Goal: Task Accomplishment & Management: Use online tool/utility

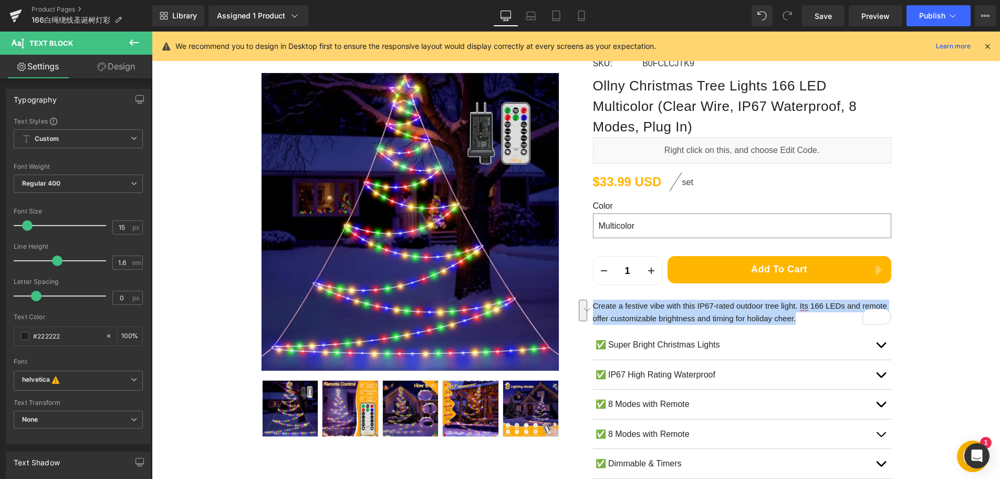
scroll to position [158, 0]
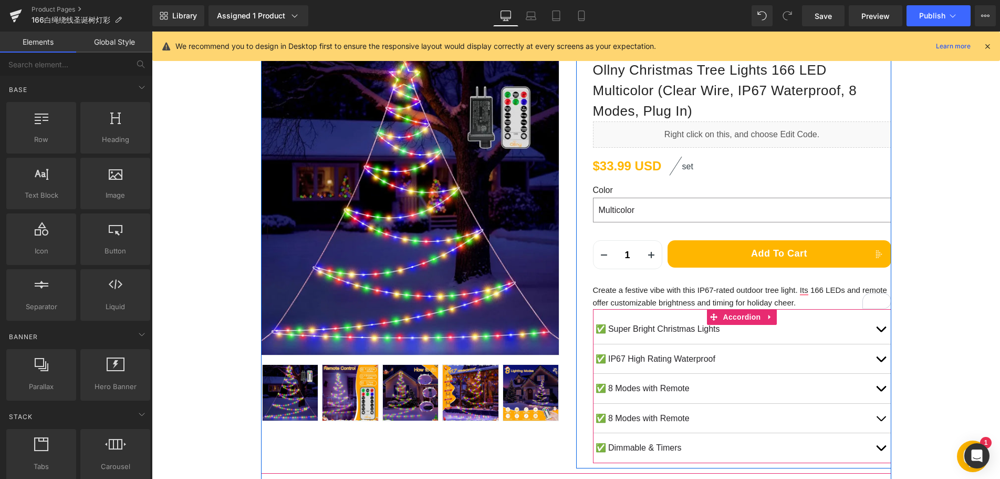
scroll to position [105, 0]
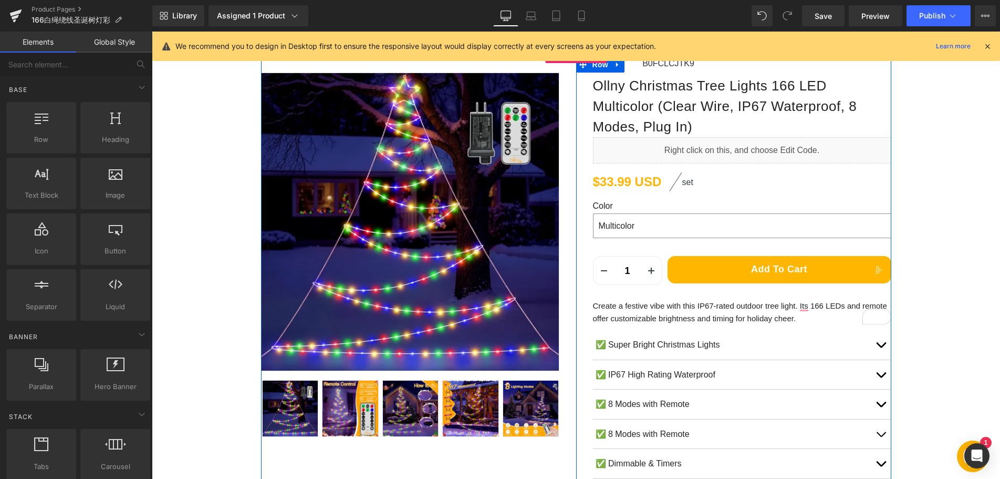
click at [649, 323] on div "Create a festive vibe with this IP67-rated outdoor tree light. Its 166 LEDs and…" at bounding box center [742, 311] width 298 height 25
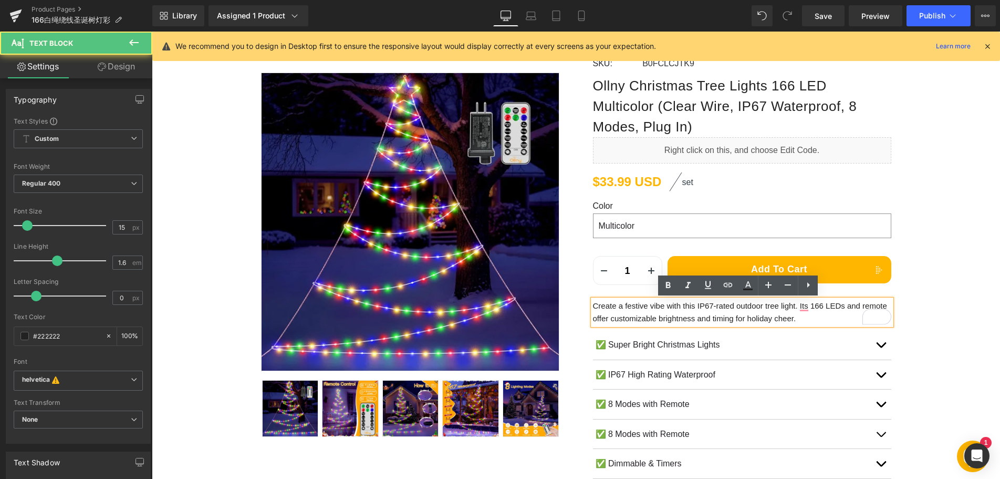
click at [655, 317] on p "Create a festive vibe with this IP67-rated outdoor tree light. Its 166 LEDs and…" at bounding box center [742, 311] width 298 height 25
click at [671, 312] on p "Create a festive vibe with this IP67-rated outdoor tree light. Its 166 LEDs and…" at bounding box center [742, 311] width 298 height 25
click at [764, 317] on p "Create a festive vibe with this IP67-rated outdoor tree light. Its 166 LEDs and…" at bounding box center [742, 311] width 298 height 25
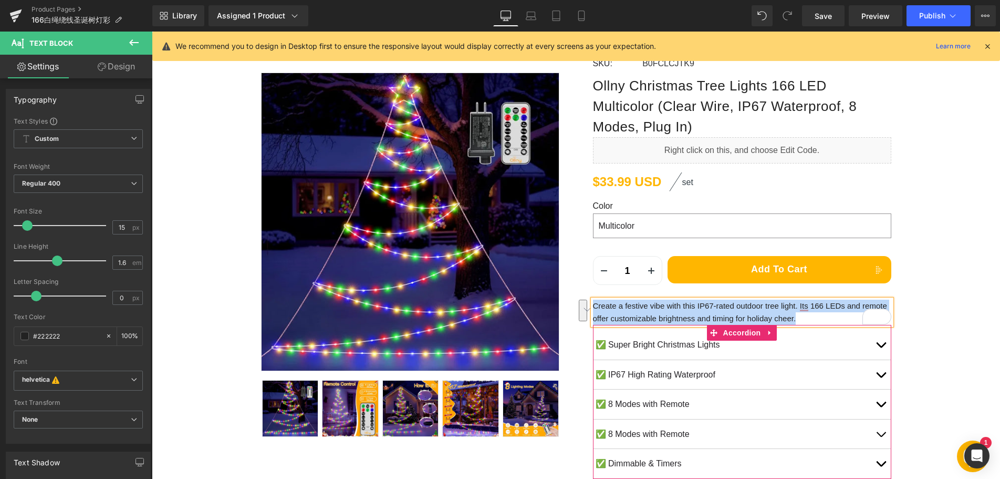
paste div "To enrich screen reader interactions, please activate Accessibility in Grammarl…"
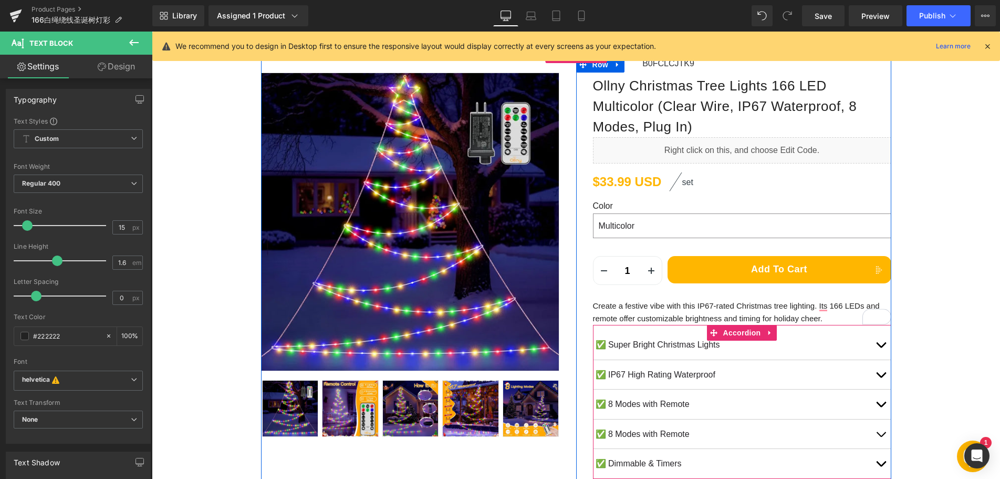
click at [608, 343] on p "✅ Super Bright Christmas Lights" at bounding box center [733, 345] width 275 height 14
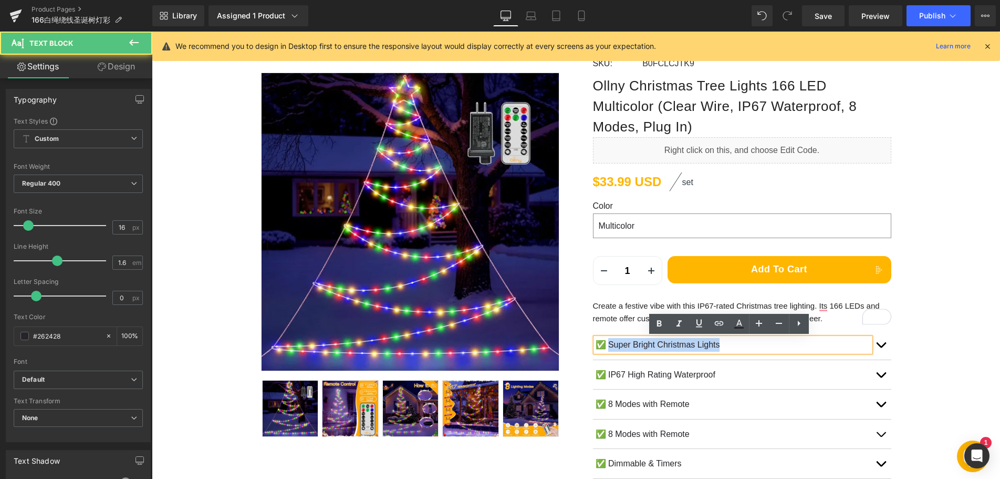
drag, startPoint x: 607, startPoint y: 344, endPoint x: 727, endPoint y: 345, distance: 119.8
click at [727, 345] on p "✅ Super Bright Christmas Lights" at bounding box center [733, 345] width 275 height 14
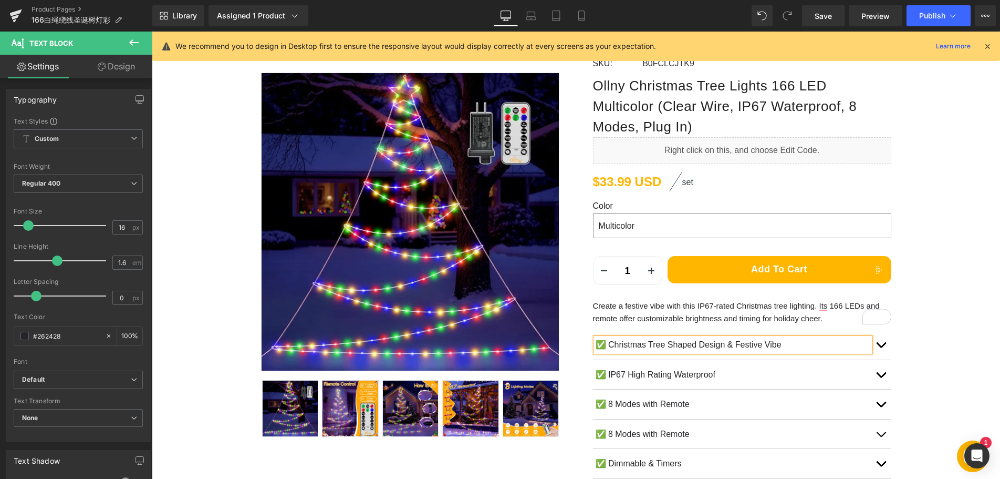
click at [881, 347] on span "button" at bounding box center [881, 347] width 0 height 0
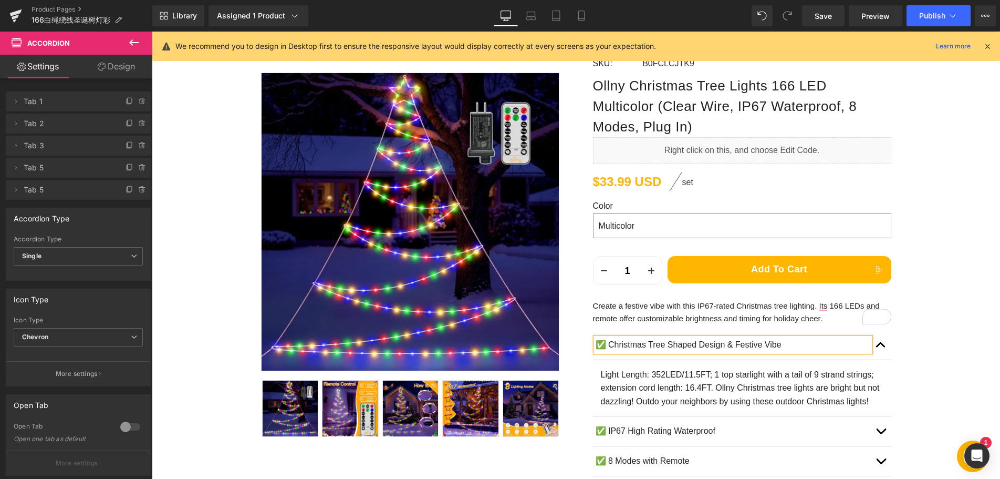
click at [646, 378] on p "Light Length: 352LED/11.5FT; 1 top starlight with a tail of 9 strand strings; e…" at bounding box center [742, 388] width 283 height 40
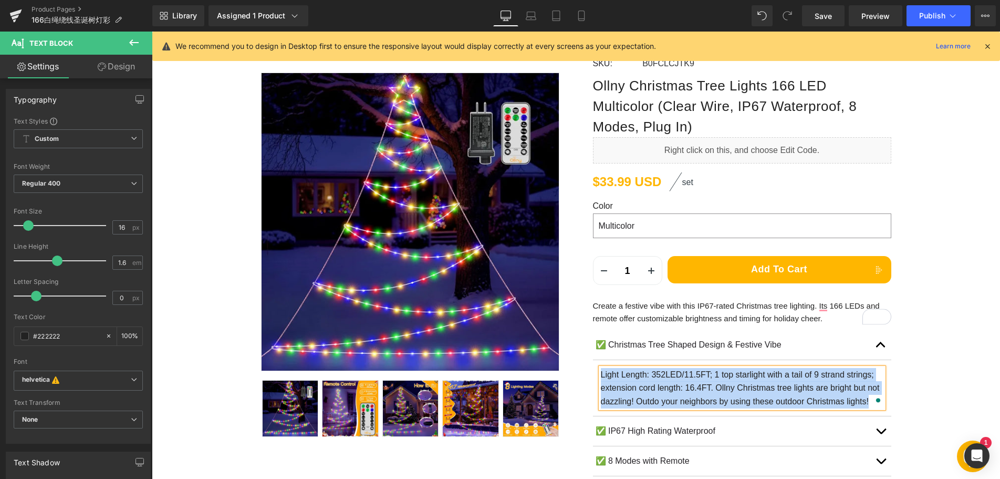
paste div "To enrich screen reader interactions, please activate Accessibility in Grammarl…"
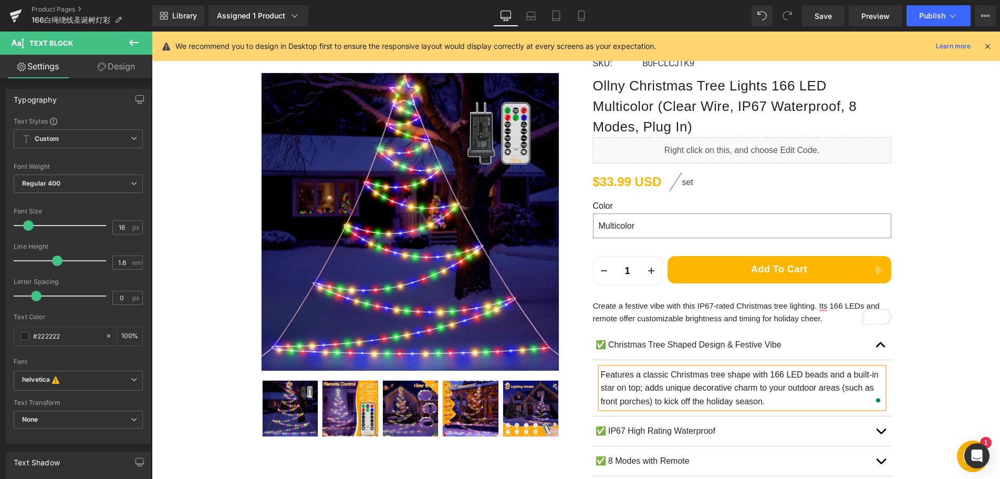
click at [624, 430] on p "✅ IP67 High Rating Waterproof" at bounding box center [733, 431] width 275 height 14
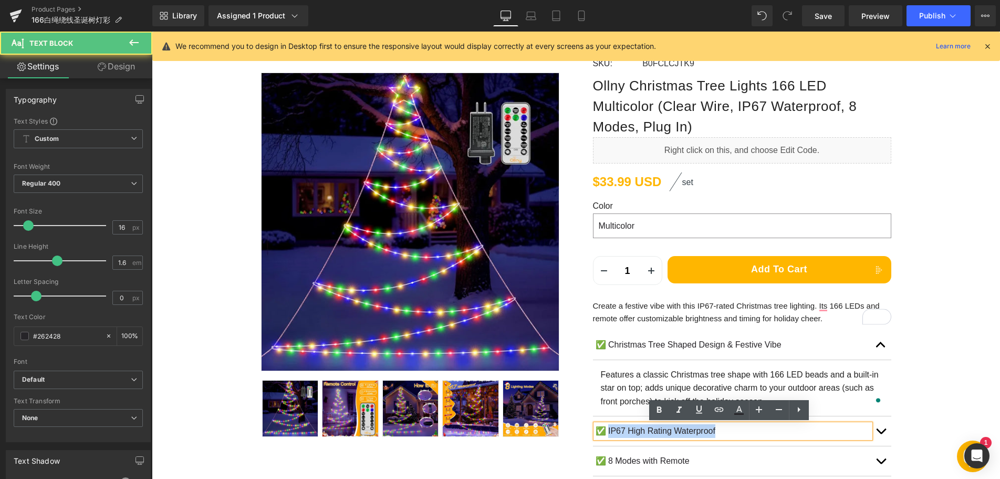
drag, startPoint x: 605, startPoint y: 430, endPoint x: 749, endPoint y: 434, distance: 144.0
click at [749, 434] on p "✅ IP67 High Rating Waterproof" at bounding box center [733, 431] width 275 height 14
paste div
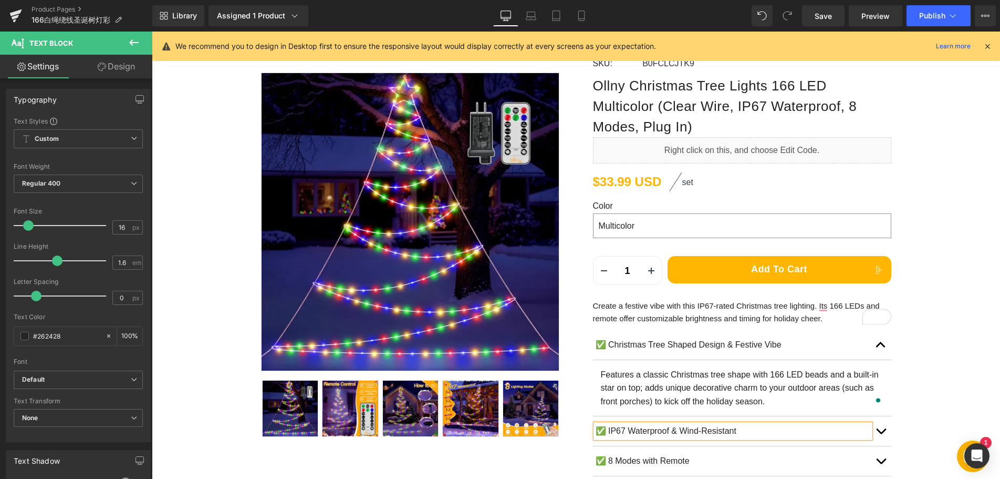
click at [880, 432] on button "button" at bounding box center [880, 430] width 21 height 29
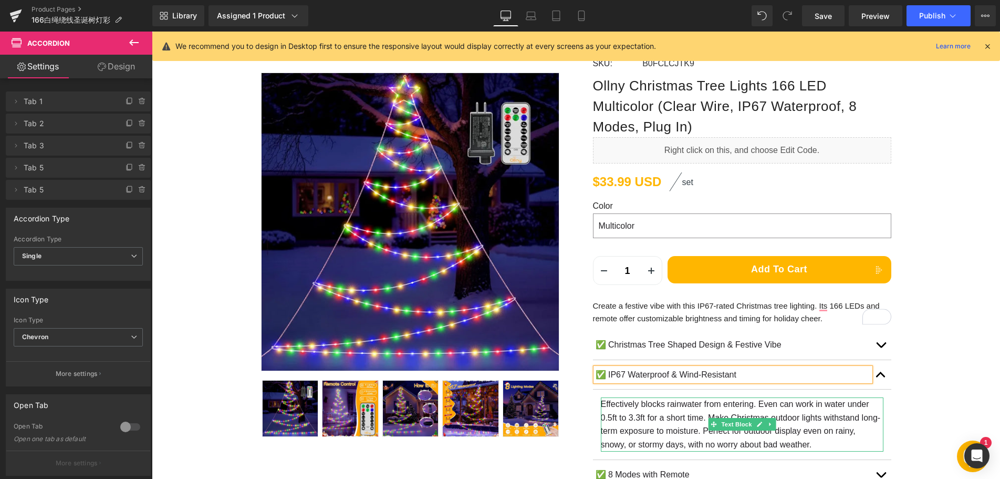
click at [649, 418] on p "Effectively blocks rainwater from entering. Even can work in water under 0.5ft …" at bounding box center [742, 424] width 283 height 54
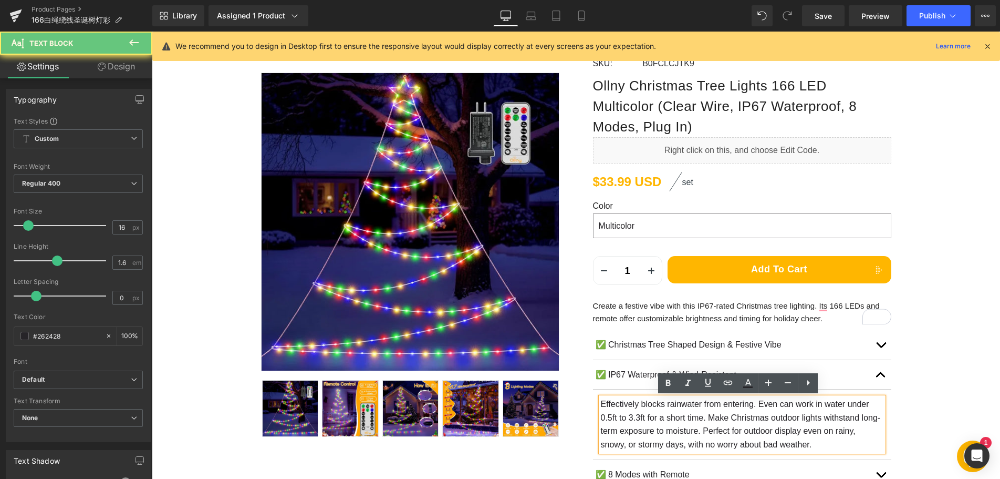
click at [652, 415] on p "Effectively blocks rainwater from entering. Even can work in water under 0.5ft …" at bounding box center [742, 424] width 283 height 54
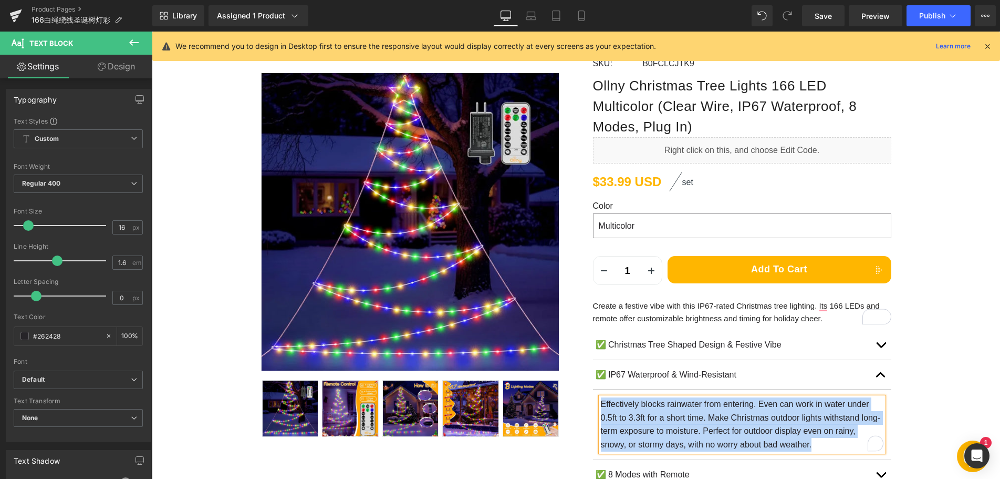
paste div "To enrich screen reader interactions, please activate Accessibility in Grammarl…"
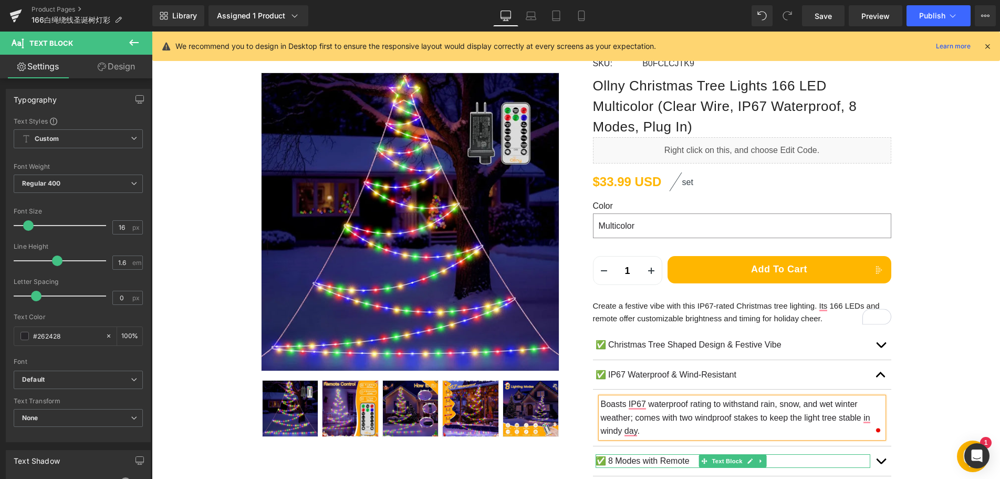
click at [631, 462] on p "✅ 8 Modes with Remote" at bounding box center [733, 461] width 275 height 14
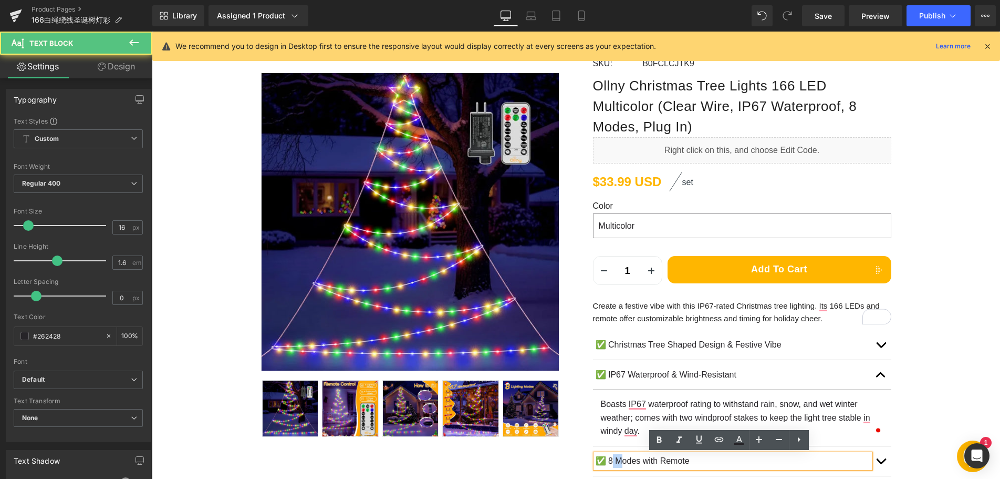
drag, startPoint x: 608, startPoint y: 460, endPoint x: 614, endPoint y: 459, distance: 5.4
click at [619, 459] on p "✅ 8 Modes with Remote" at bounding box center [733, 461] width 275 height 14
drag, startPoint x: 605, startPoint y: 461, endPoint x: 699, endPoint y: 461, distance: 94.0
click at [699, 462] on p "✅ 8 Modes with Remote" at bounding box center [733, 461] width 275 height 14
paste div
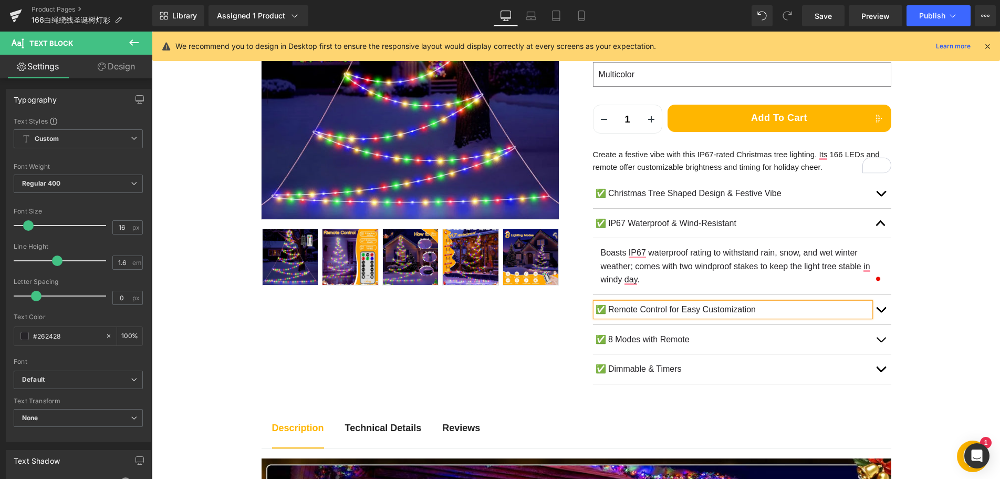
scroll to position [263, 0]
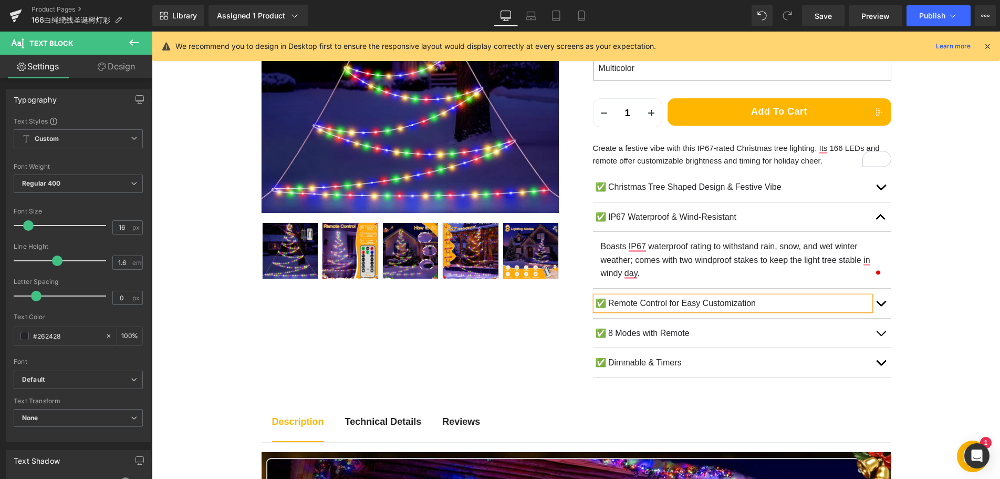
click at [874, 306] on button "button" at bounding box center [880, 302] width 21 height 29
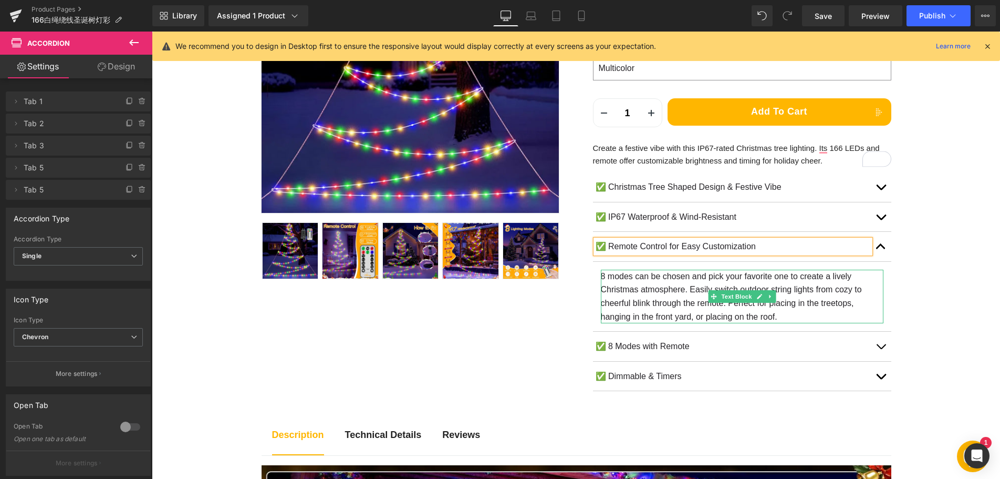
click at [662, 301] on p "8 modes can be chosen and pick your favorite one to create a lively Christmas a…" at bounding box center [742, 296] width 283 height 54
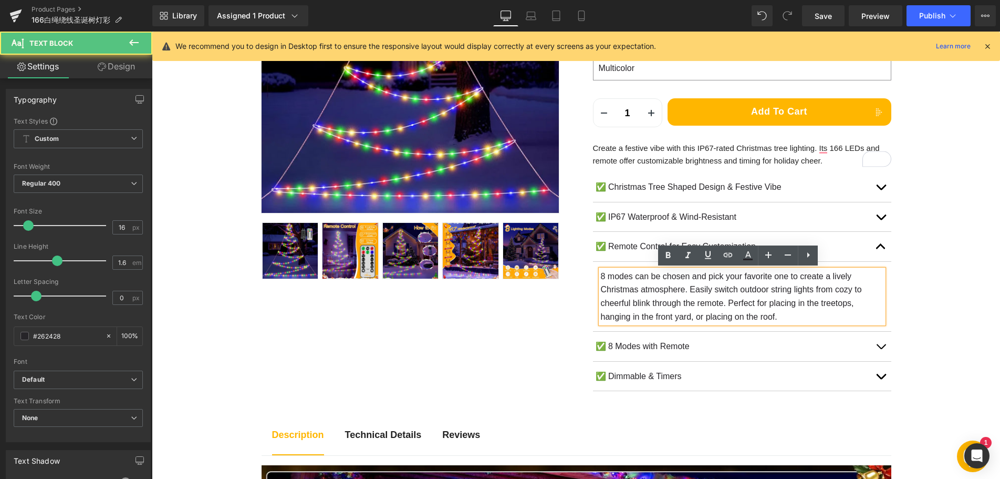
click at [662, 301] on p "8 modes can be chosen and pick your favorite one to create a lively Christmas a…" at bounding box center [742, 296] width 283 height 54
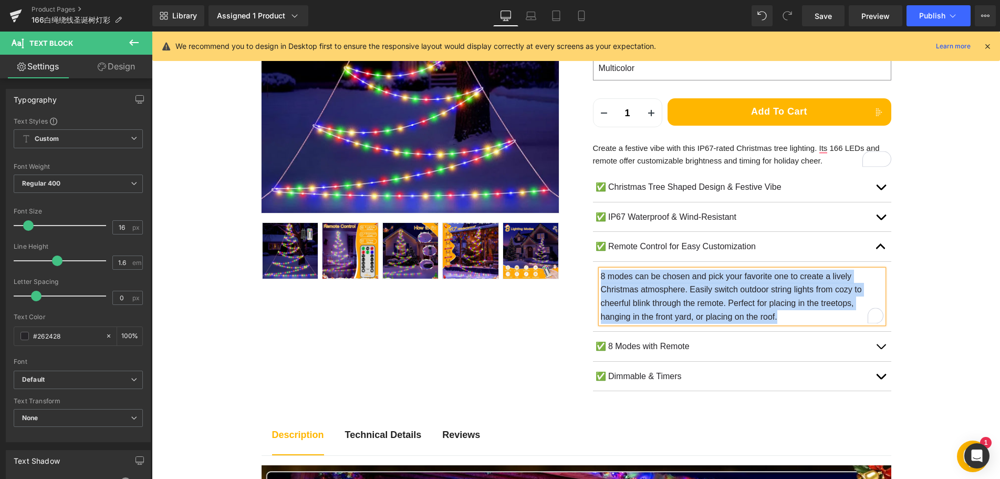
paste div "To enrich screen reader interactions, please activate Accessibility in Grammarl…"
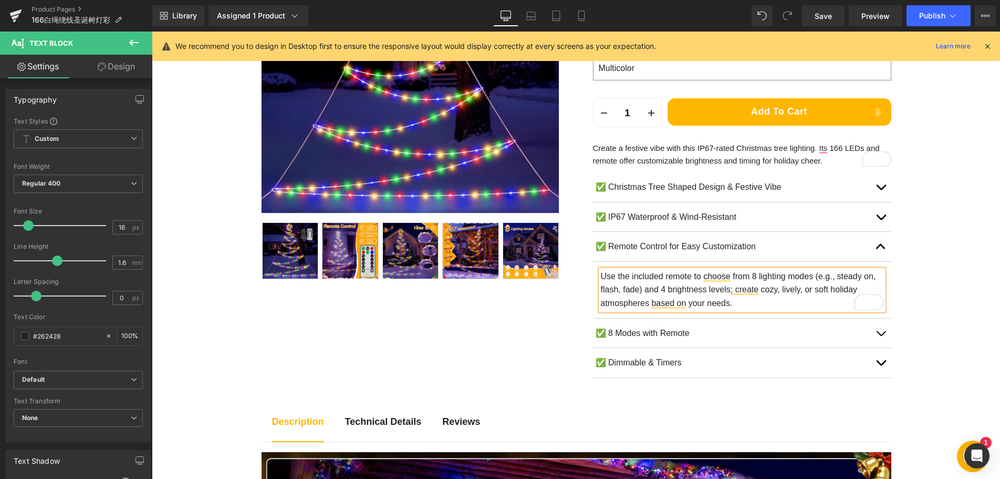
click at [624, 335] on p "✅ 8 Modes with Remote" at bounding box center [733, 333] width 275 height 14
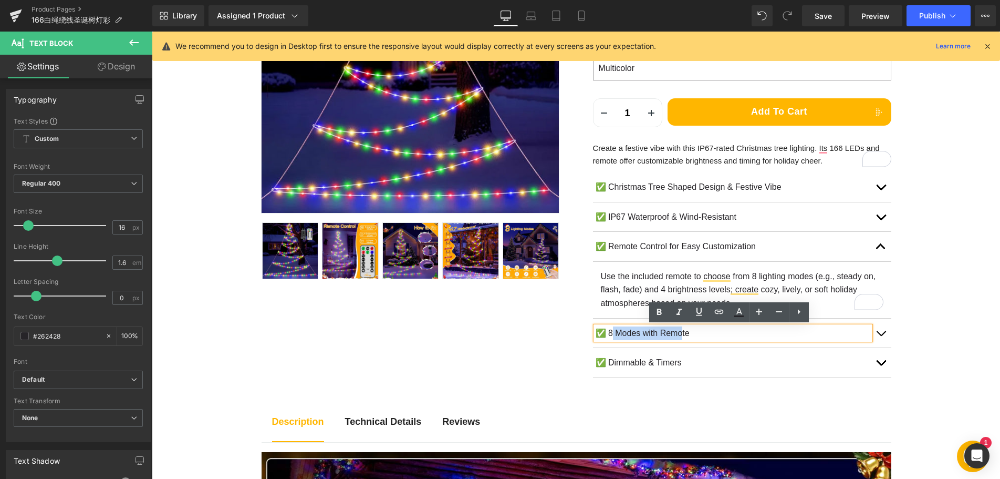
drag, startPoint x: 610, startPoint y: 331, endPoint x: 679, endPoint y: 333, distance: 69.4
click at [679, 333] on p "✅ 8 Modes with Remote" at bounding box center [733, 333] width 275 height 14
drag, startPoint x: 606, startPoint y: 333, endPoint x: 697, endPoint y: 333, distance: 91.4
click at [698, 333] on p "✅ 8 Modes with Remote" at bounding box center [733, 333] width 275 height 14
paste div
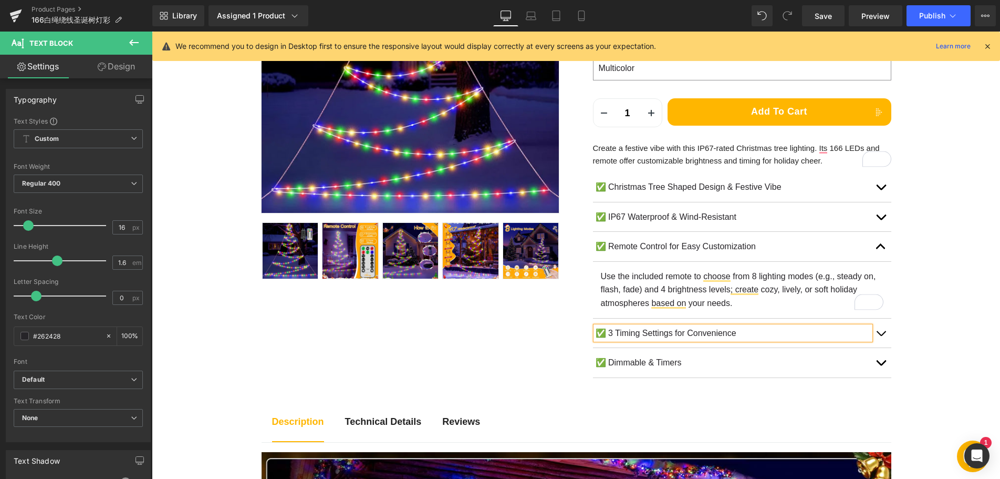
click at [878, 333] on button "button" at bounding box center [880, 332] width 21 height 29
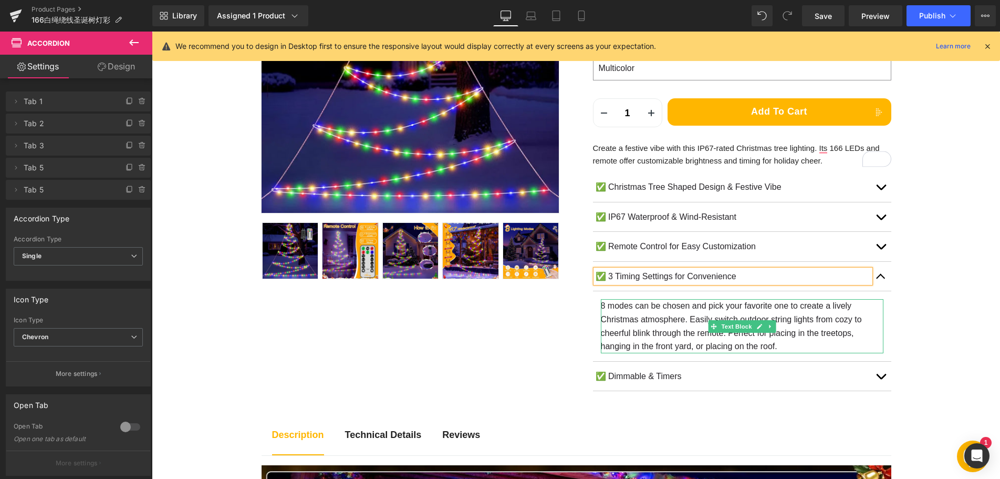
click at [631, 320] on p "8 modes can be chosen and pick your favorite one to create a lively Christmas a…" at bounding box center [742, 326] width 283 height 54
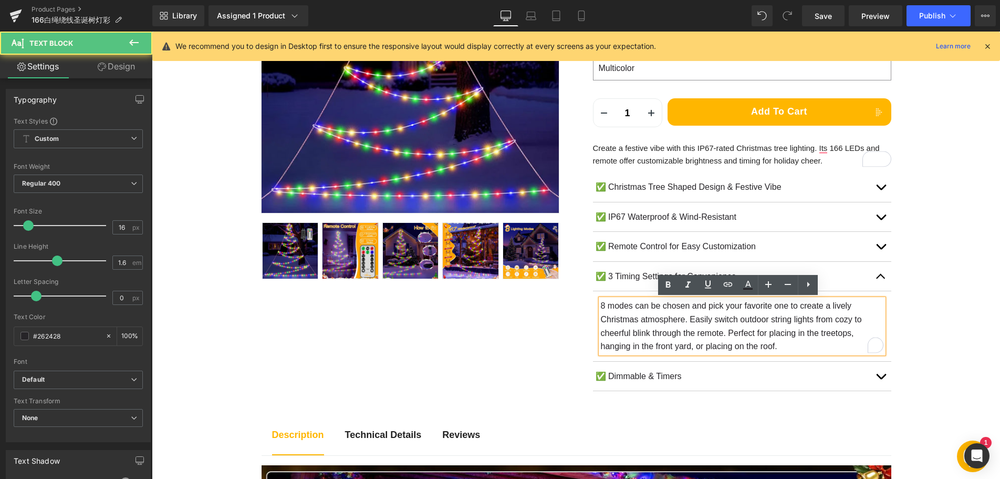
click at [646, 315] on p "8 modes can be chosen and pick your favorite one to create a lively Christmas a…" at bounding box center [742, 326] width 283 height 54
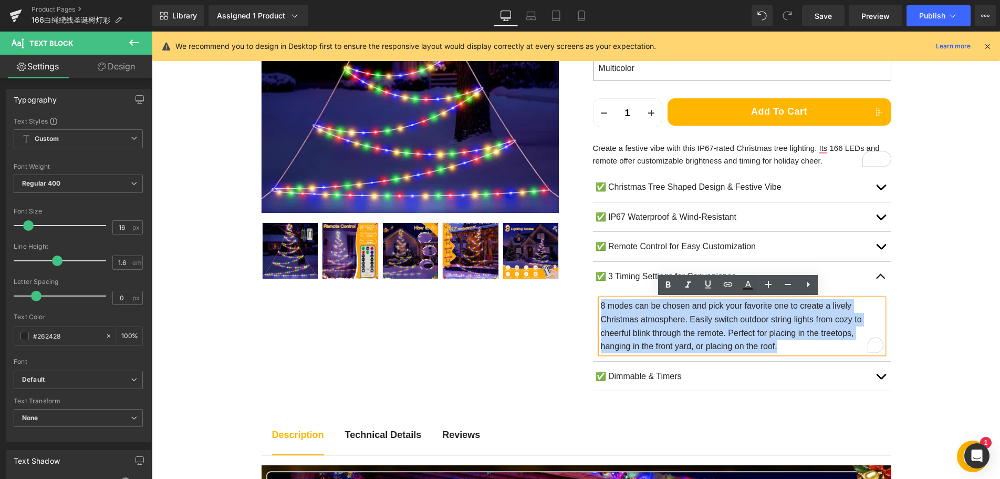
paste div "To enrich screen reader interactions, please activate Accessibility in Grammarl…"
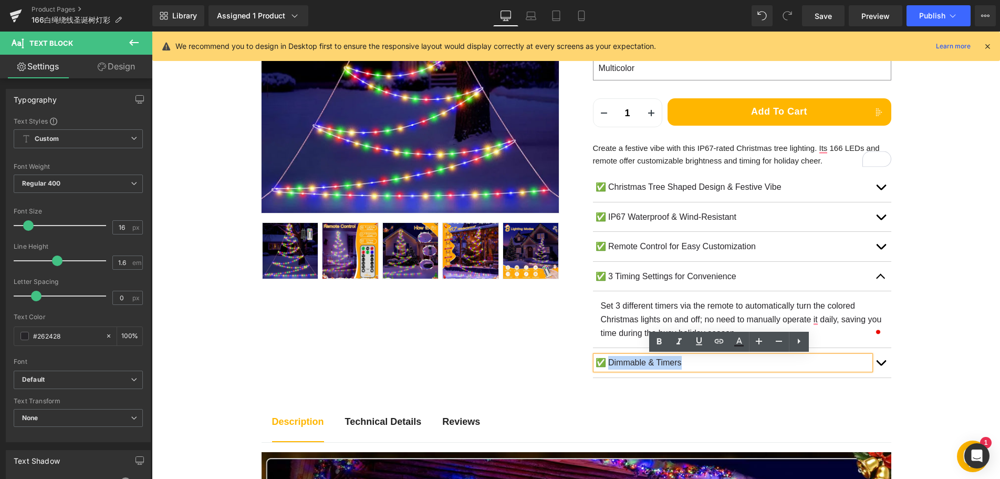
drag, startPoint x: 607, startPoint y: 364, endPoint x: 691, endPoint y: 367, distance: 83.6
click at [691, 368] on p "✅ Dimmable & Timers" at bounding box center [733, 363] width 275 height 14
paste div
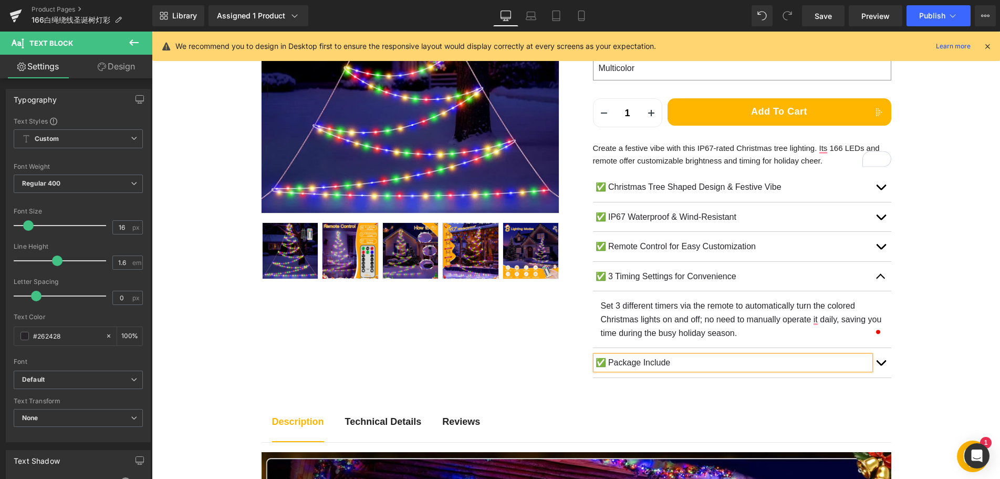
click at [876, 358] on button "button" at bounding box center [880, 362] width 21 height 29
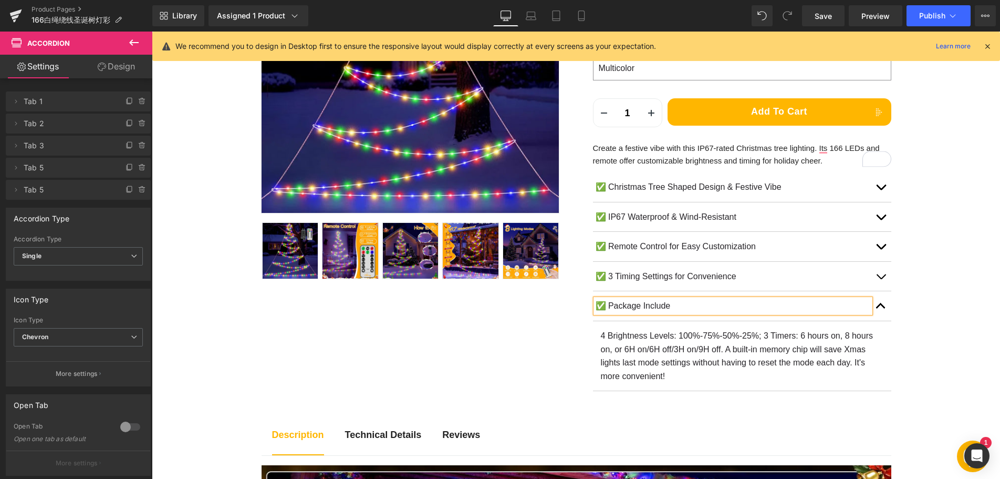
click at [673, 343] on p "4 Brightness Levels: 100%-75%-50%-25%; 3 Timers: 6 hours on, 8 hours on, or 6H …" at bounding box center [742, 356] width 283 height 54
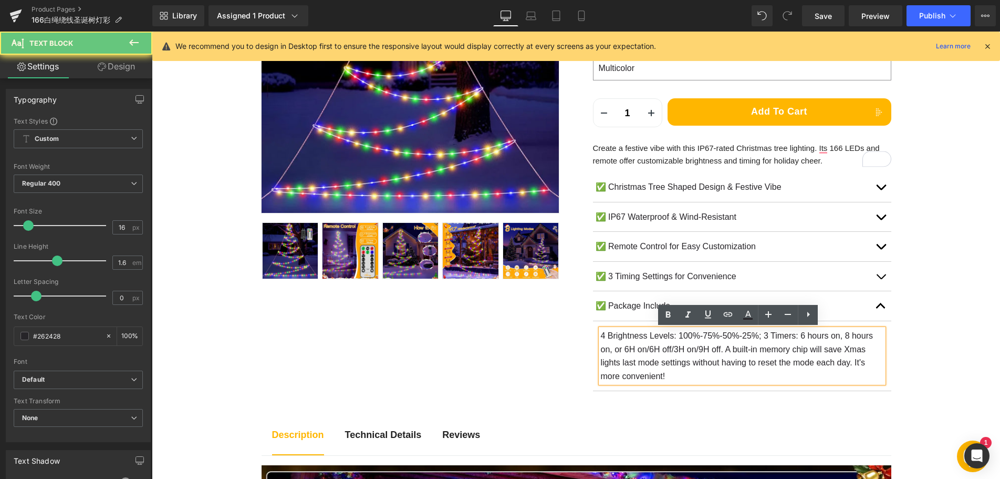
click at [683, 351] on p "4 Brightness Levels: 100%-75%-50%-25%; 3 Timers: 6 hours on, 8 hours on, or 6H …" at bounding box center [742, 356] width 283 height 54
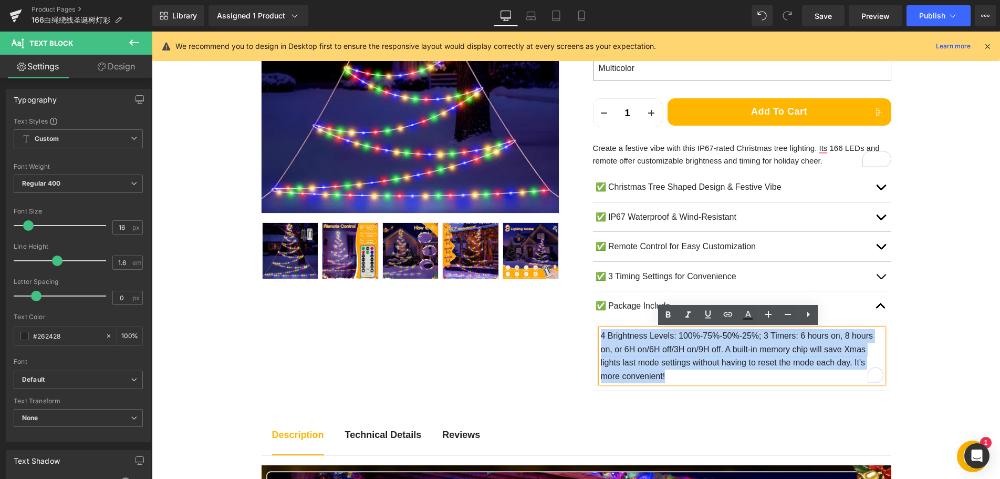
paste div "To enrich screen reader interactions, please activate Accessibility in Grammarl…"
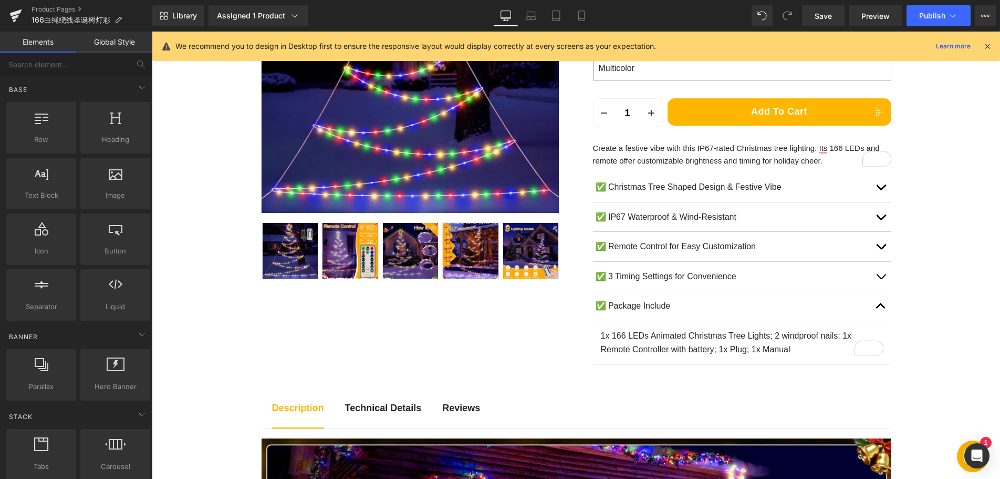
click at [816, 14] on span "Save" at bounding box center [823, 16] width 17 height 11
click at [821, 18] on span "Save" at bounding box center [823, 16] width 17 height 11
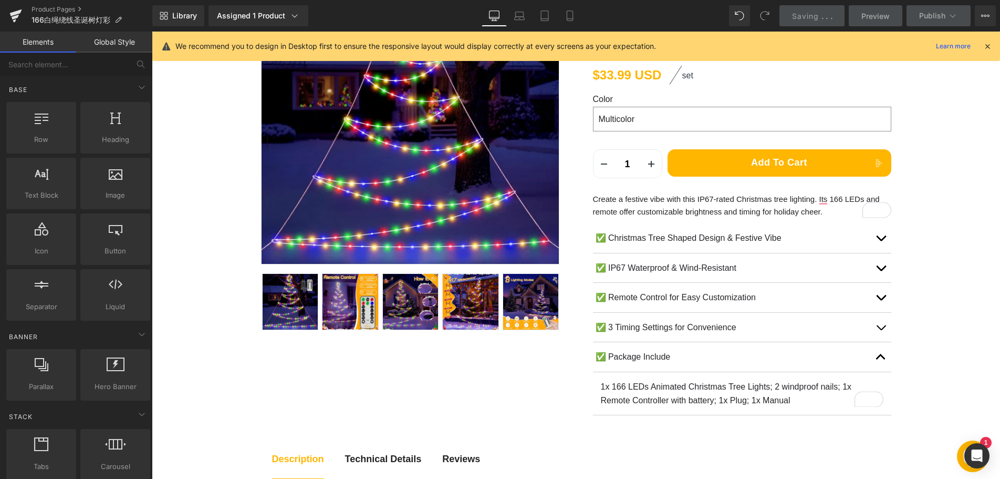
scroll to position [210, 0]
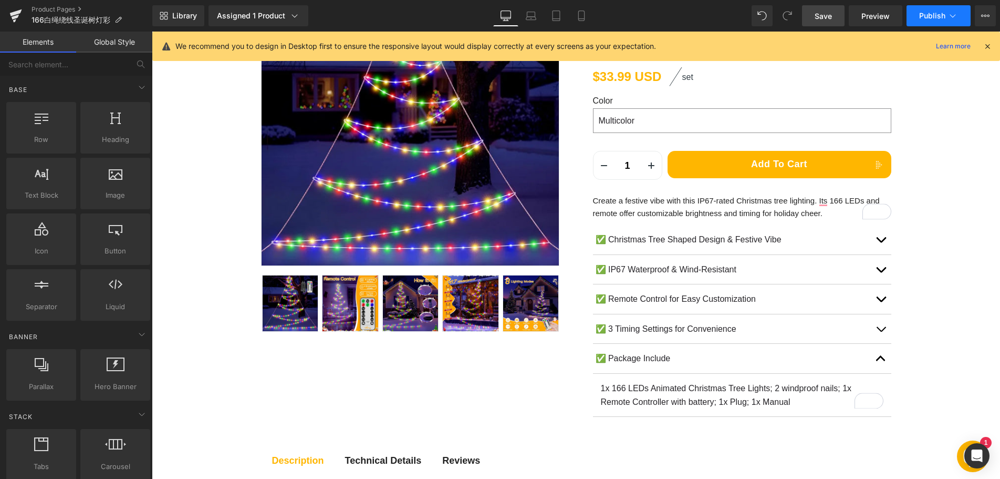
click at [927, 13] on span "Publish" at bounding box center [932, 16] width 26 height 8
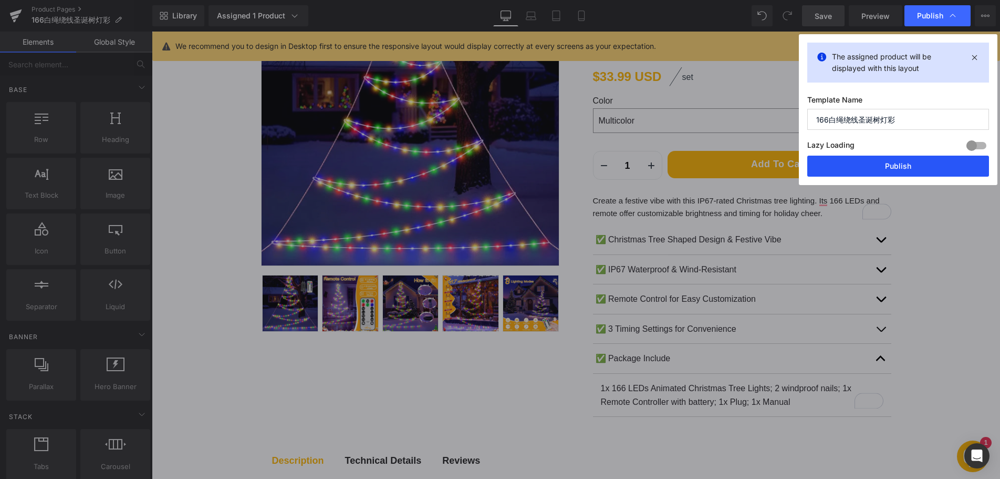
drag, startPoint x: 893, startPoint y: 167, endPoint x: 741, endPoint y: 135, distance: 155.1
click at [893, 167] on button "Publish" at bounding box center [898, 165] width 182 height 21
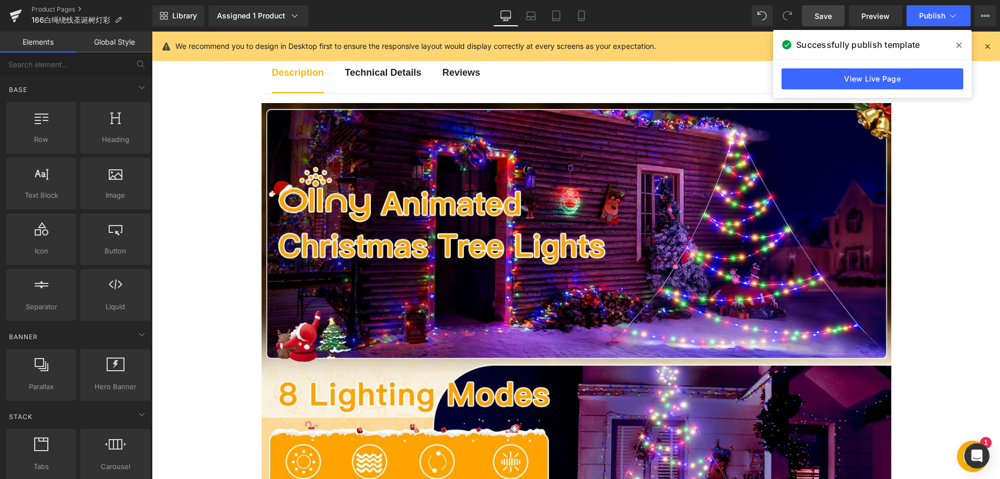
scroll to position [716, 0]
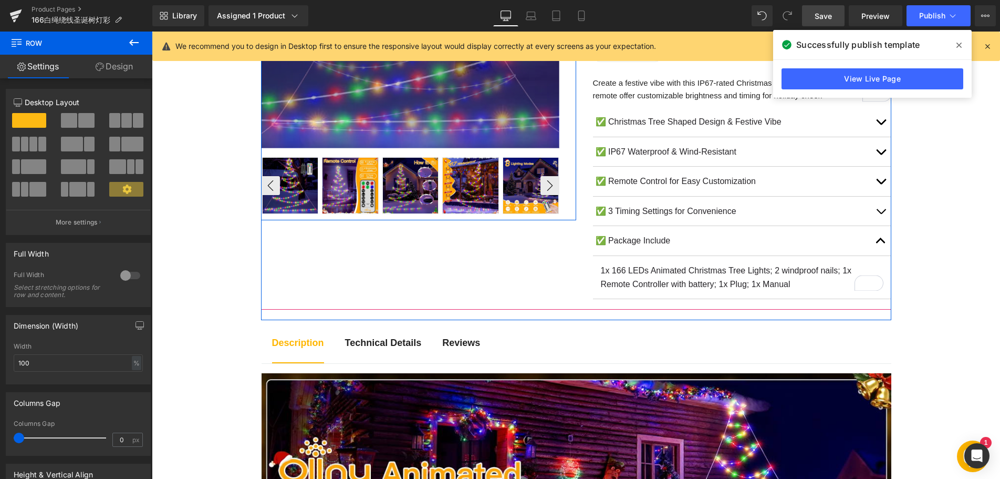
scroll to position [223, 0]
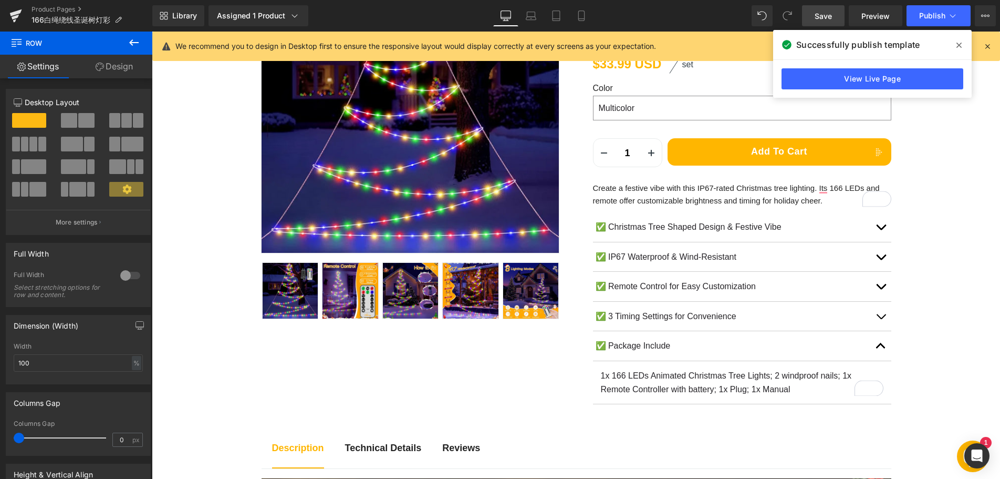
click at [367, 451] on b "Technical Details" at bounding box center [383, 447] width 77 height 11
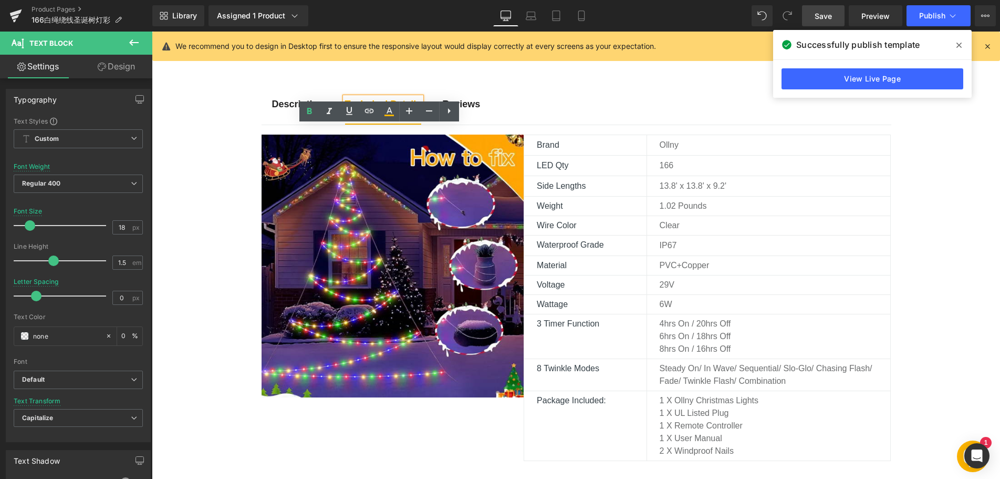
scroll to position [590, 0]
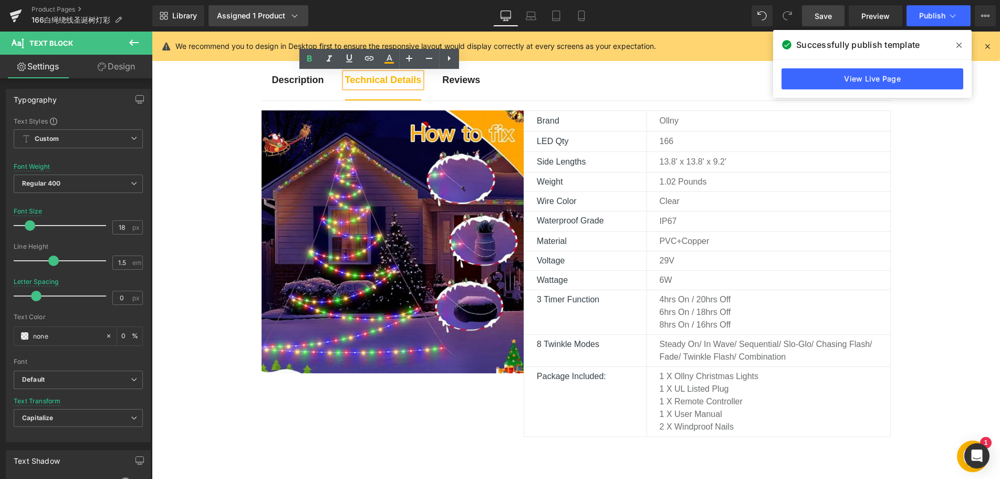
click at [254, 17] on div "Assigned 1 Product" at bounding box center [258, 16] width 83 height 11
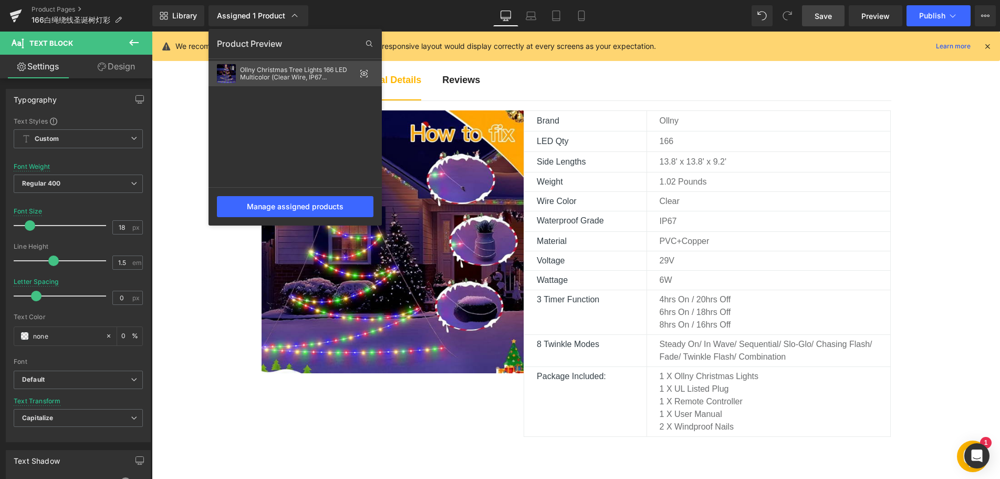
click at [275, 74] on div "Ollny Christmas Tree Lights 166 LED Multicolor (Clear Wire, IP67 Waterproof, 8 …" at bounding box center [298, 73] width 116 height 15
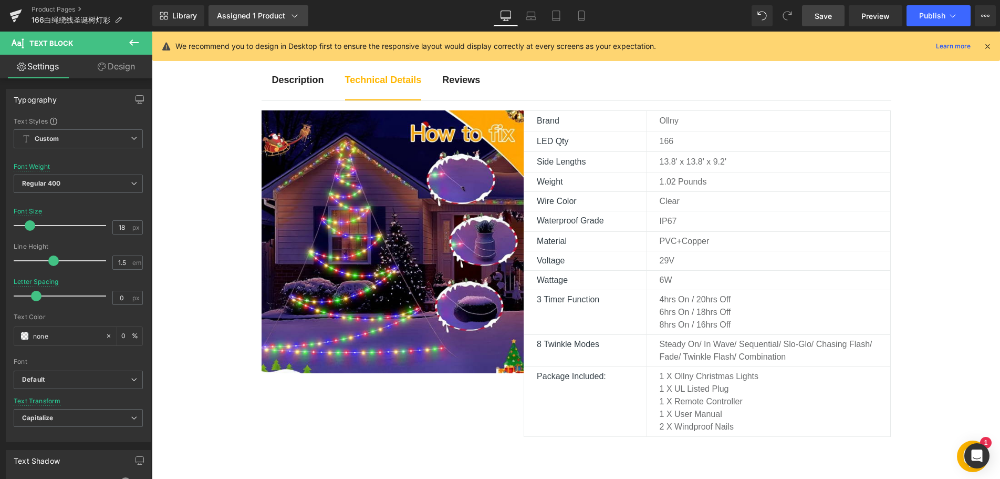
click at [264, 14] on div "Assigned 1 Product" at bounding box center [258, 16] width 83 height 11
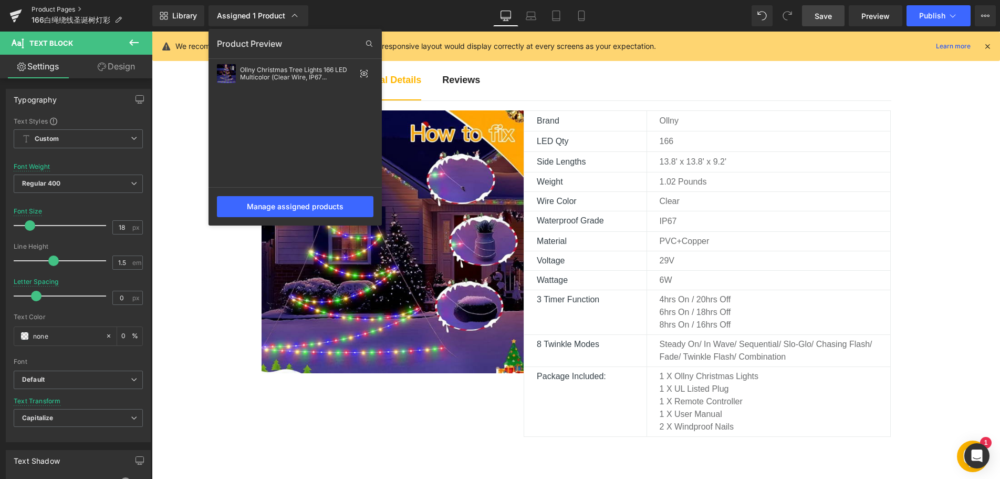
click at [56, 11] on link "Product Pages" at bounding box center [92, 9] width 121 height 8
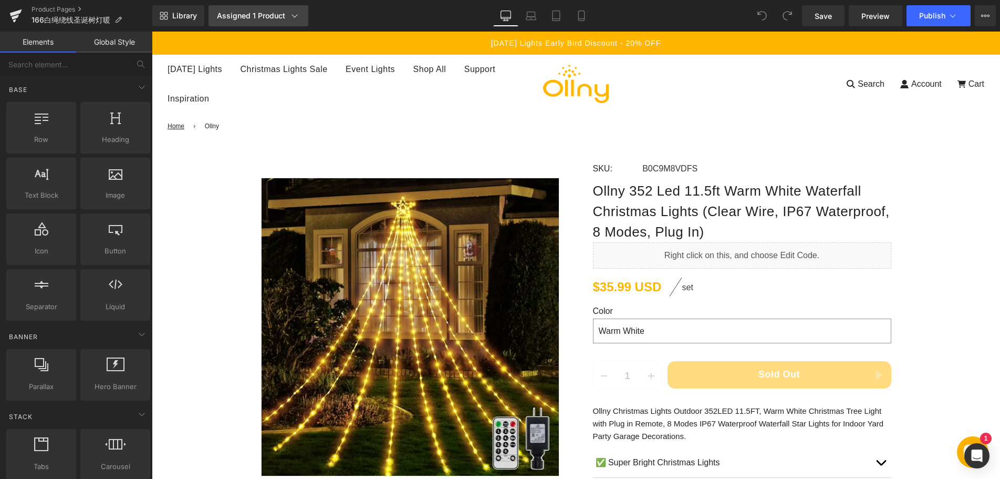
click at [290, 18] on icon at bounding box center [294, 16] width 11 height 11
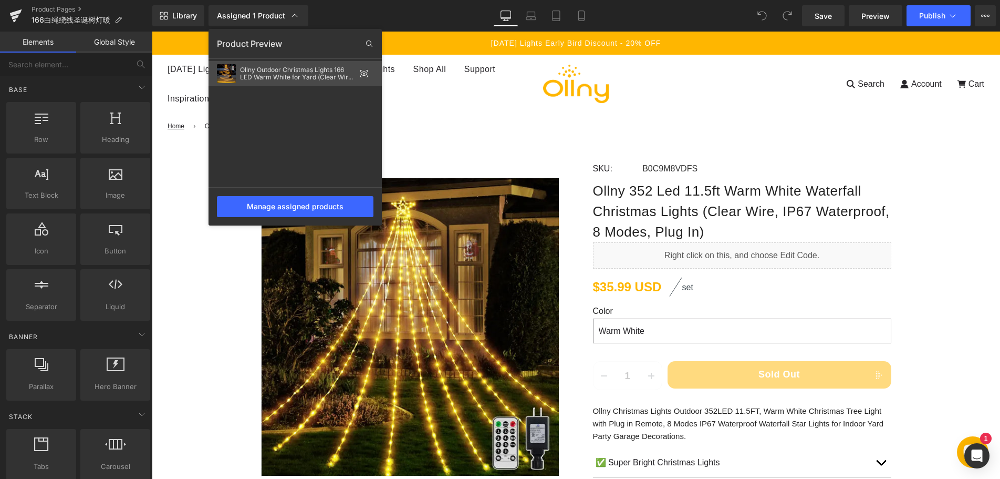
click at [259, 75] on div "Ollny Outdoor Christmas Lights 166 LED Warm White for Yard (Clear Wire, IP67 Wa…" at bounding box center [298, 73] width 116 height 15
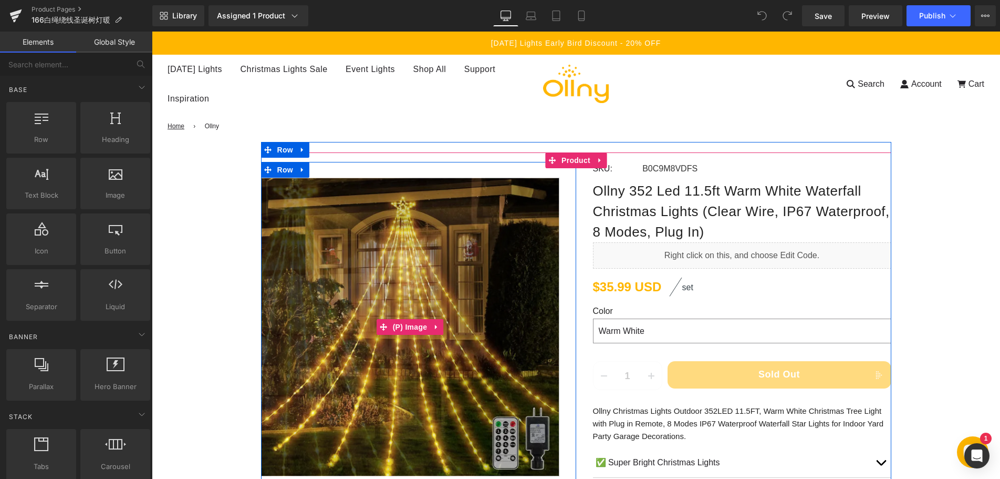
click at [530, 220] on img at bounding box center [308, 415] width 545 height 545
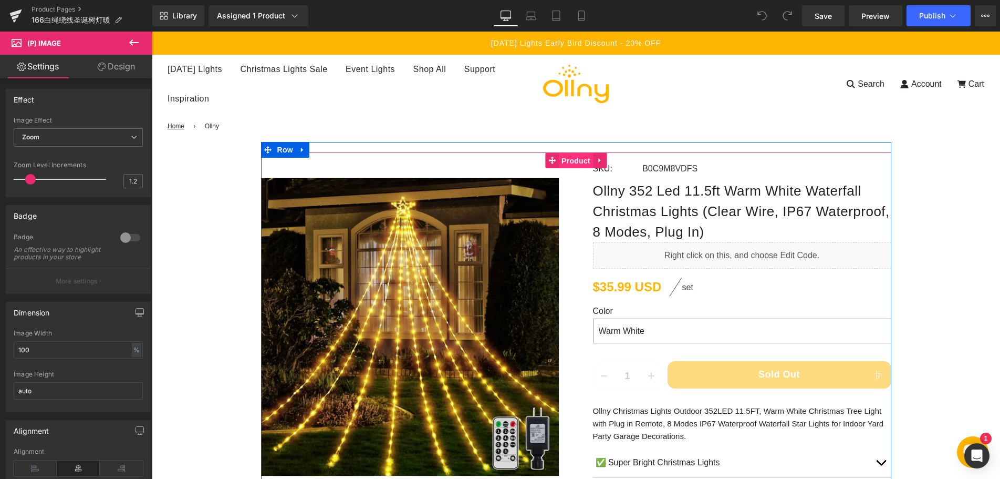
click at [563, 163] on span "Product" at bounding box center [576, 161] width 34 height 16
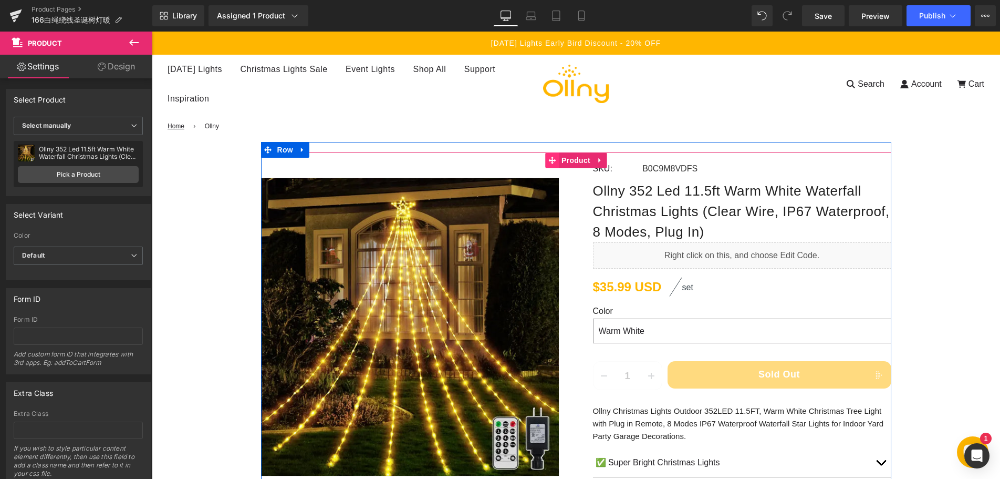
click at [549, 160] on icon at bounding box center [551, 160] width 7 height 7
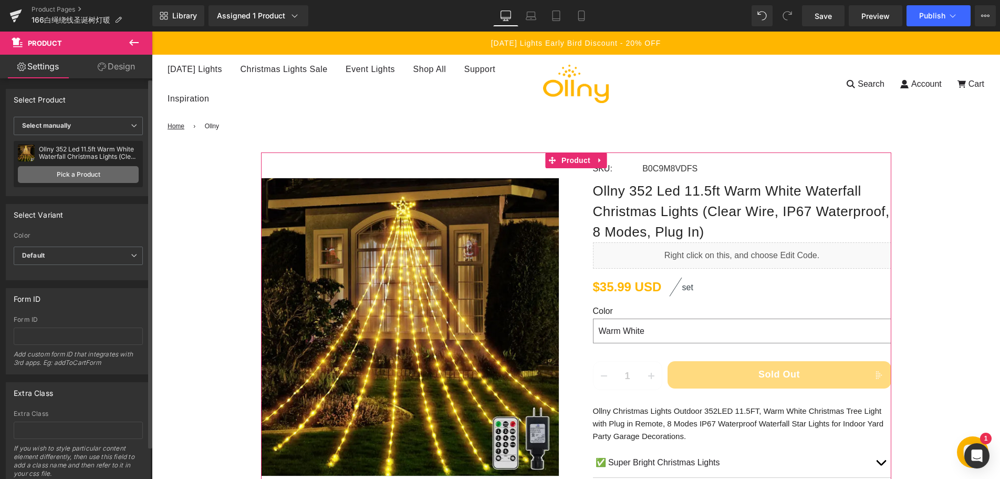
click at [75, 179] on link "Pick a Product" at bounding box center [78, 174] width 121 height 17
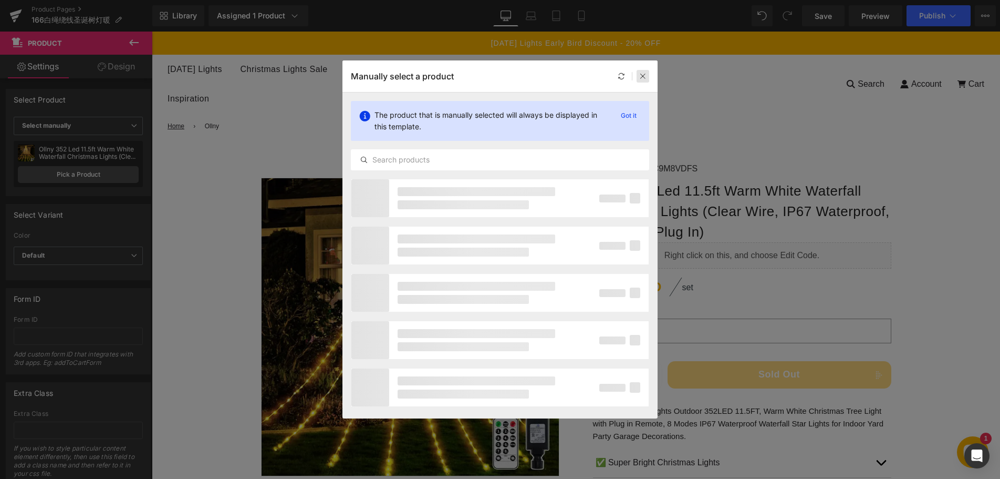
click at [642, 78] on icon at bounding box center [642, 75] width 7 height 7
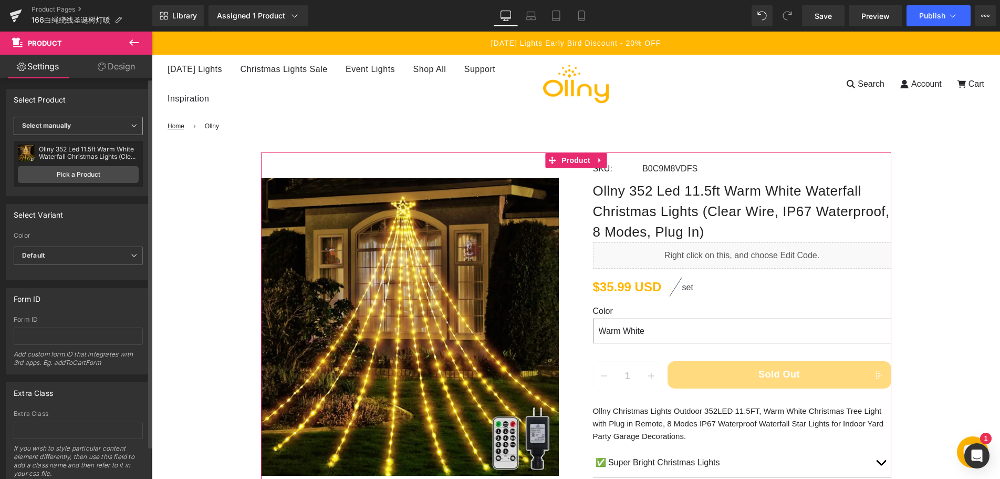
click at [82, 127] on span "Select manually" at bounding box center [78, 126] width 129 height 18
click at [87, 145] on div "Display by assigned product" at bounding box center [72, 142] width 86 height 7
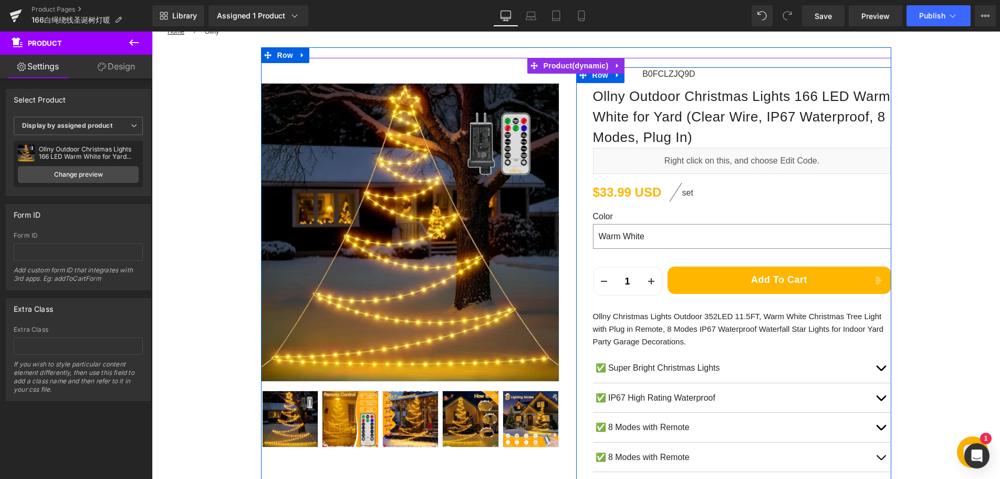
scroll to position [105, 0]
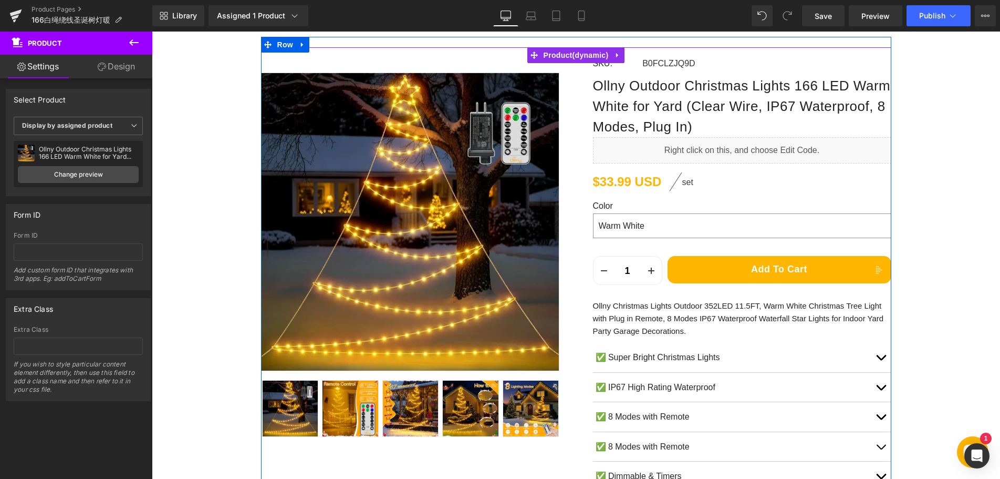
click at [641, 314] on p "Ollny Christmas Lights Outdoor 352LED 11.5FT, Warm White Christmas Tree Light w…" at bounding box center [742, 318] width 298 height 38
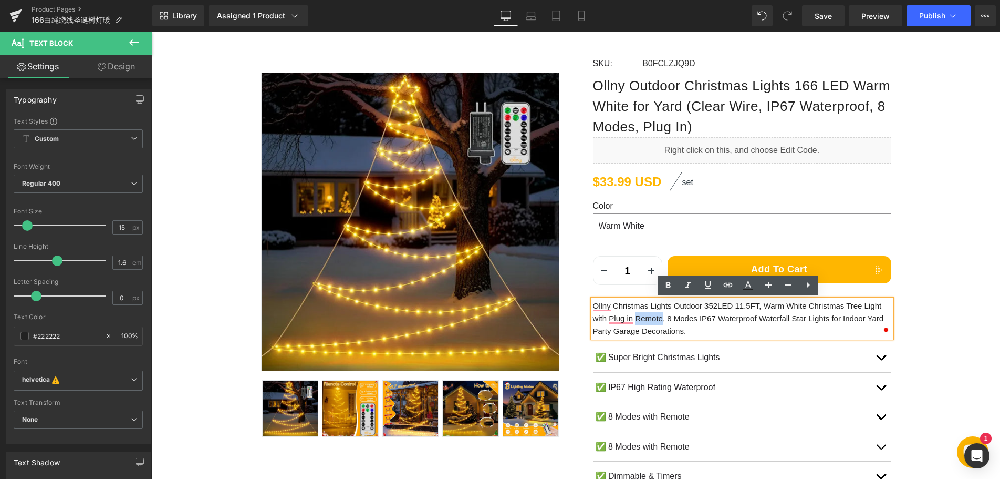
click at [640, 316] on p "Ollny Christmas Lights Outdoor 352LED 11.5FT, Warm White Christmas Tree Light w…" at bounding box center [742, 318] width 298 height 38
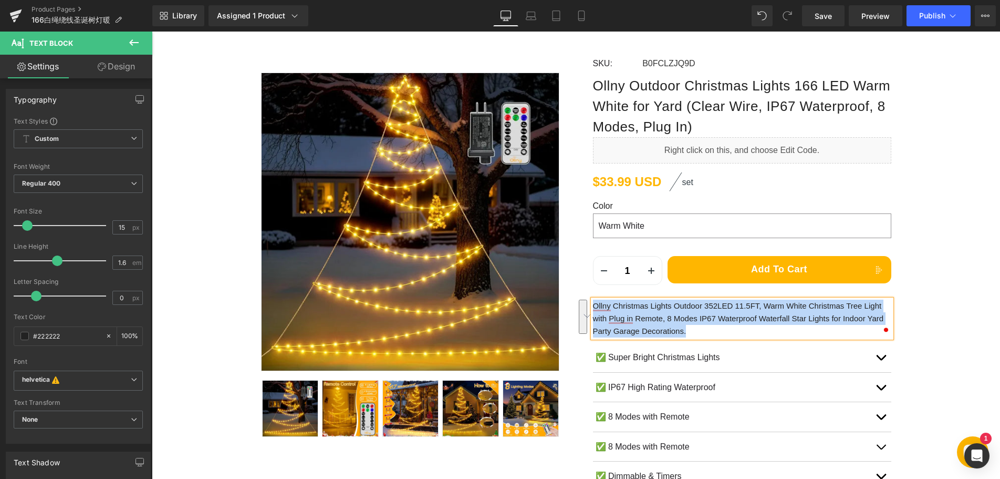
paste div "To enrich screen reader interactions, please activate Accessibility in Grammarl…"
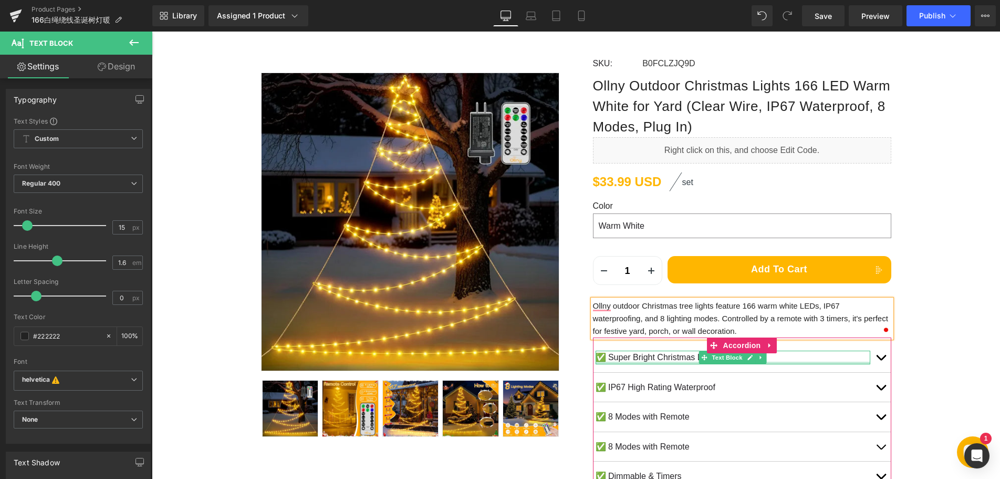
click at [660, 356] on p "✅ Super Bright Christmas Lights" at bounding box center [733, 357] width 275 height 14
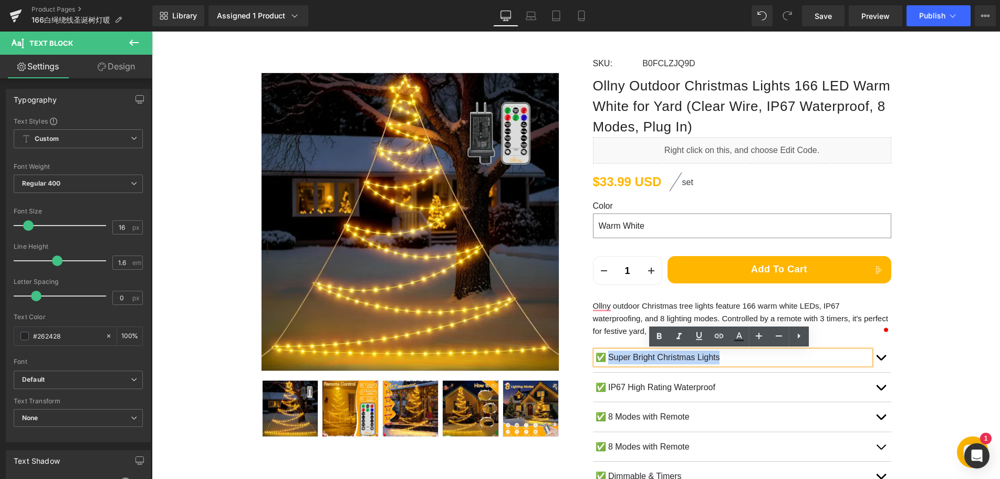
drag, startPoint x: 635, startPoint y: 356, endPoint x: 725, endPoint y: 359, distance: 90.4
click at [725, 360] on p "✅ Super Bright Christmas Lights" at bounding box center [733, 357] width 275 height 14
paste div
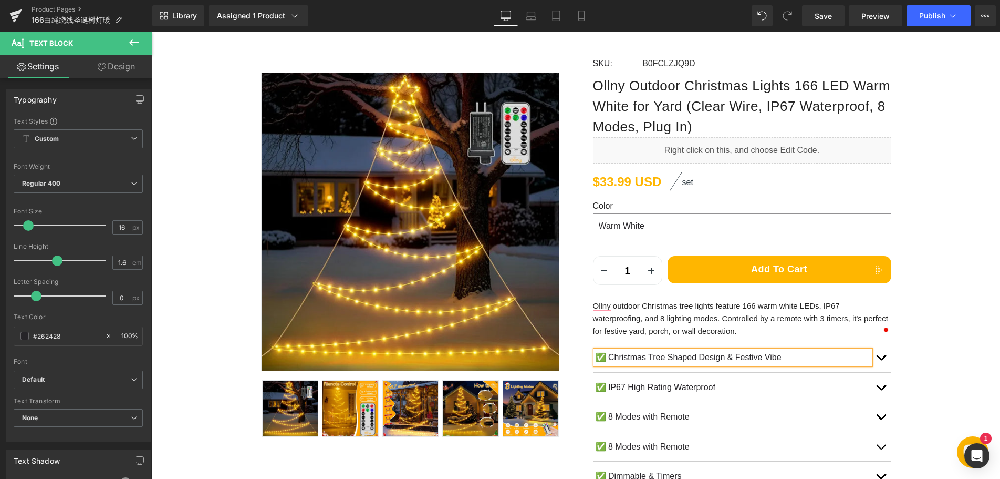
click at [881, 360] on span "button" at bounding box center [881, 360] width 0 height 0
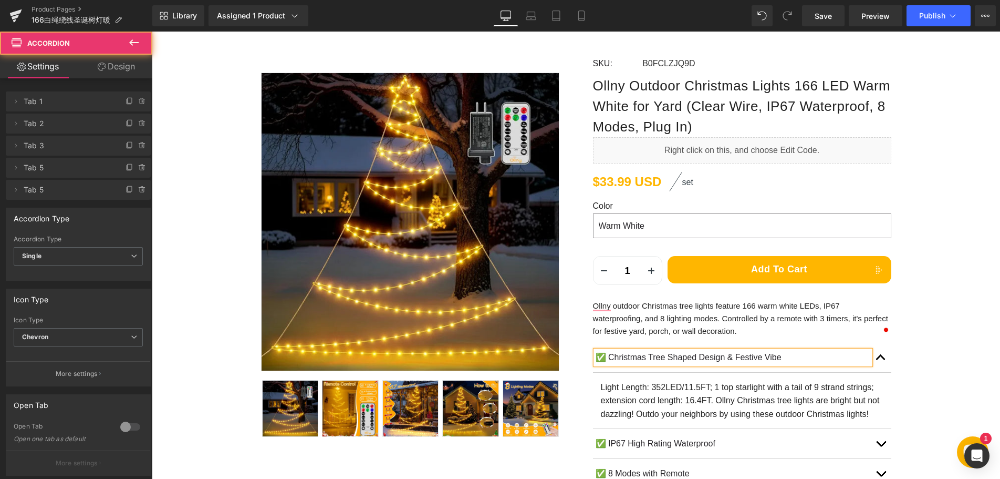
click at [693, 388] on p "Light Length: 352LED/11.5FT; 1 top starlight with a tail of 9 strand strings; e…" at bounding box center [742, 400] width 283 height 40
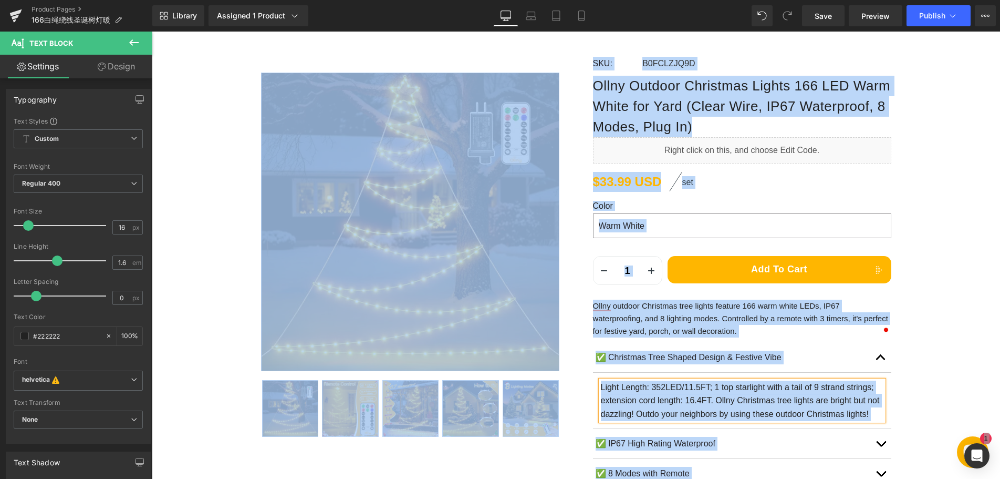
click at [704, 388] on p "Light Length: 352LED/11.5FT; 1 top starlight with a tail of 9 strand strings; e…" at bounding box center [742, 400] width 283 height 40
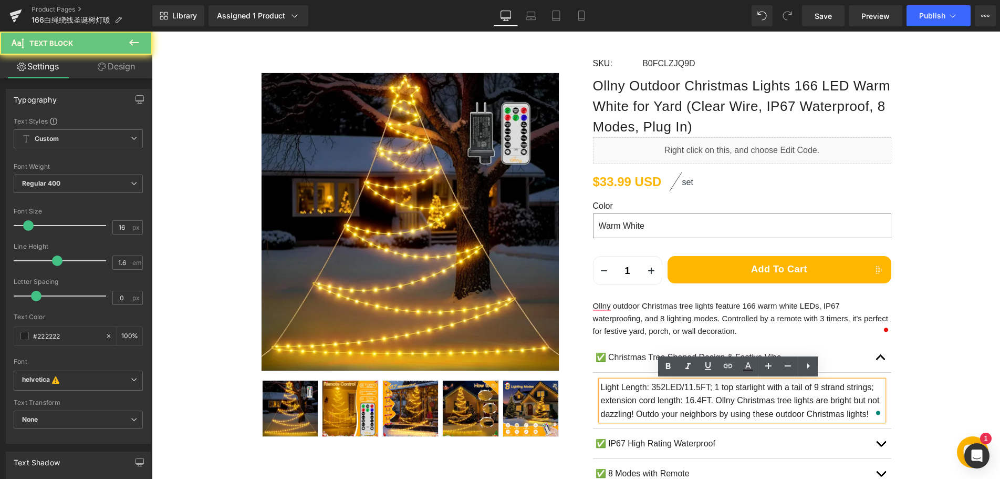
click at [730, 387] on p "Light Length: 352LED/11.5FT; 1 top starlight with a tail of 9 strand strings; e…" at bounding box center [742, 400] width 283 height 40
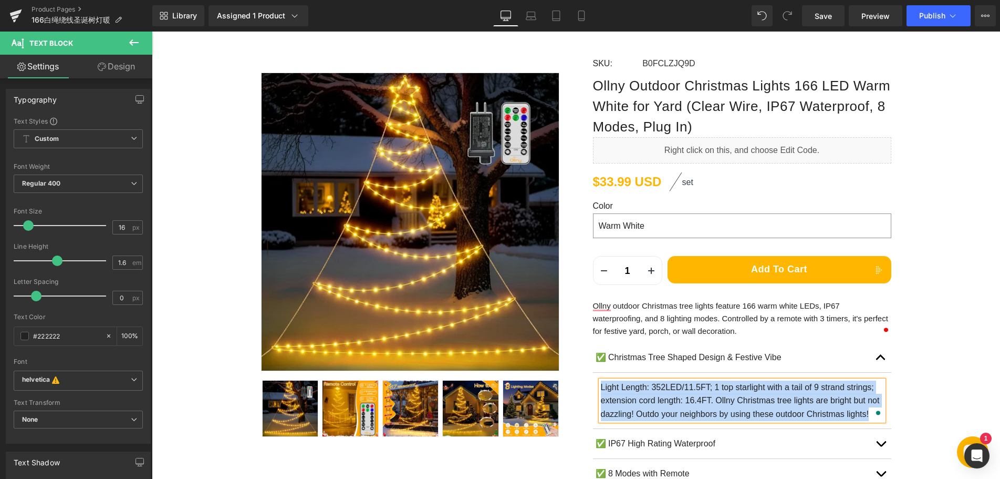
paste div "To enrich screen reader interactions, please activate Accessibility in Grammarl…"
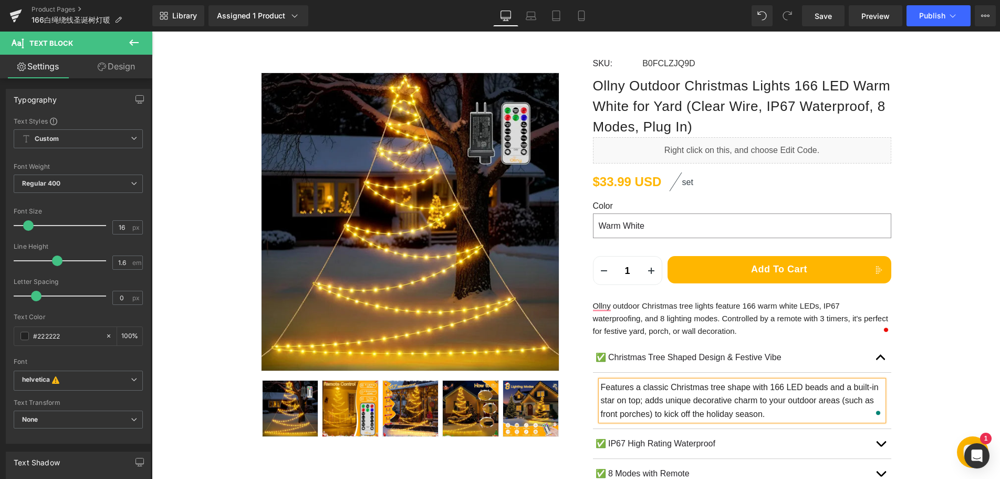
click at [614, 443] on p "✅ IP67 High Rating Waterproof" at bounding box center [733, 444] width 275 height 14
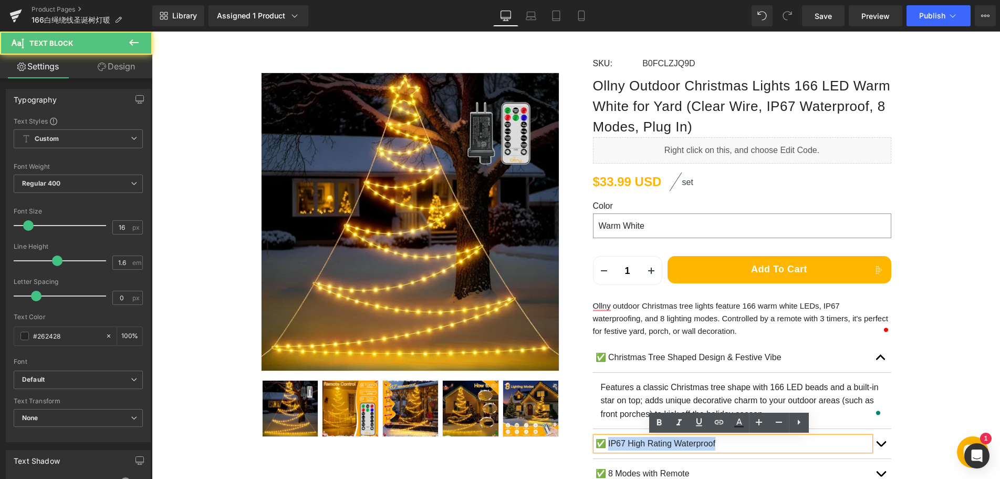
drag, startPoint x: 605, startPoint y: 442, endPoint x: 752, endPoint y: 447, distance: 147.7
click at [753, 447] on p "✅ IP67 High Rating Waterproof" at bounding box center [733, 444] width 275 height 14
paste div
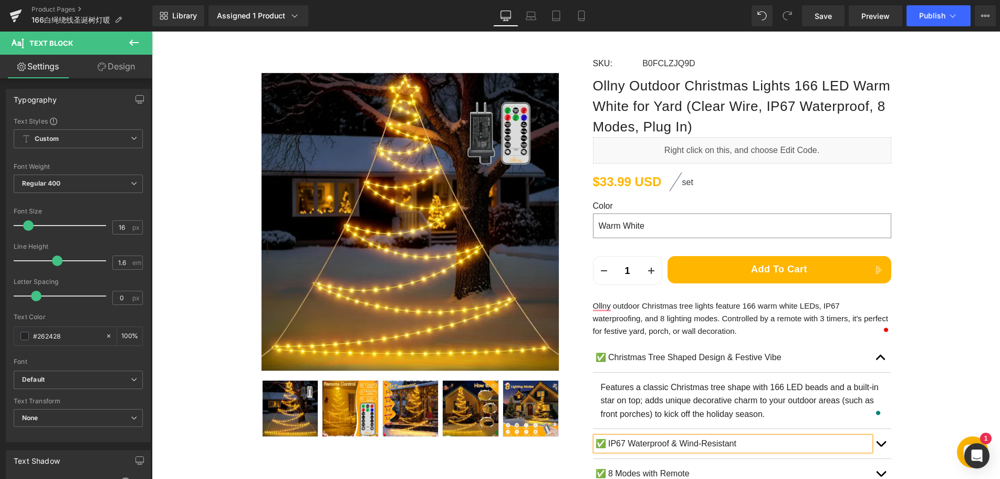
click at [879, 449] on button "button" at bounding box center [880, 443] width 21 height 29
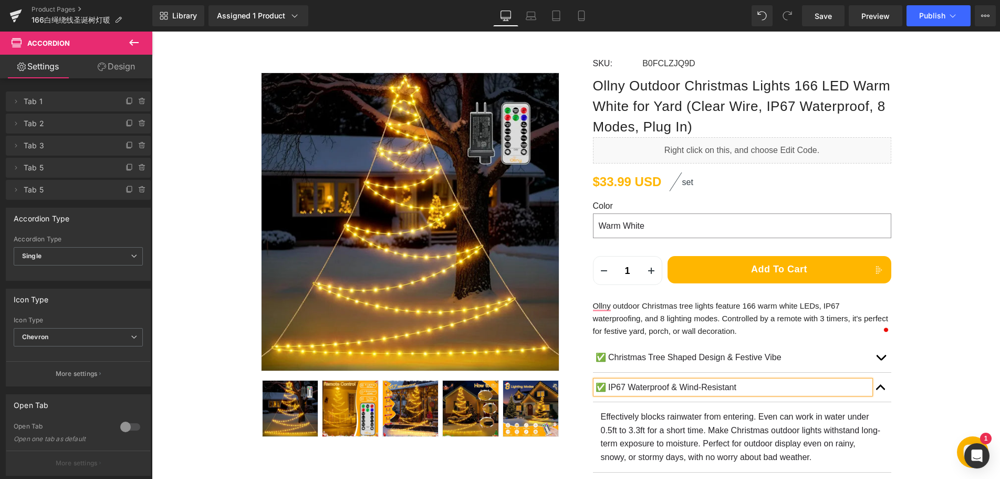
click at [659, 420] on p "Effectively blocks rainwater from entering. Even can work in water under 0.5ft …" at bounding box center [742, 437] width 283 height 54
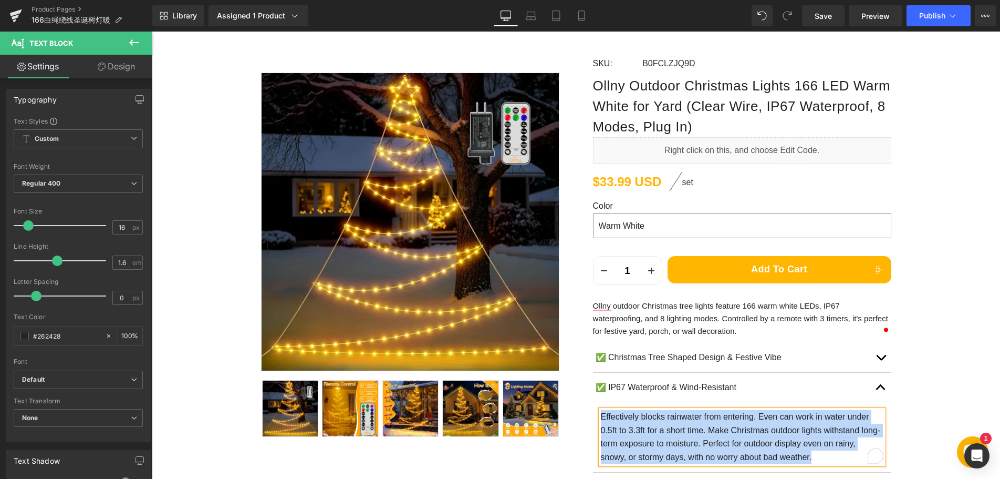
paste div "To enrich screen reader interactions, please activate Accessibility in Grammarl…"
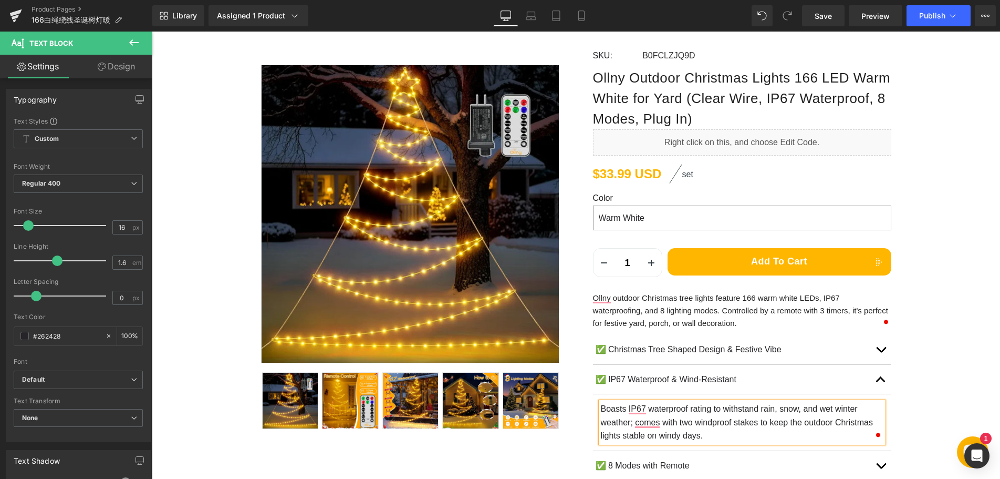
scroll to position [158, 0]
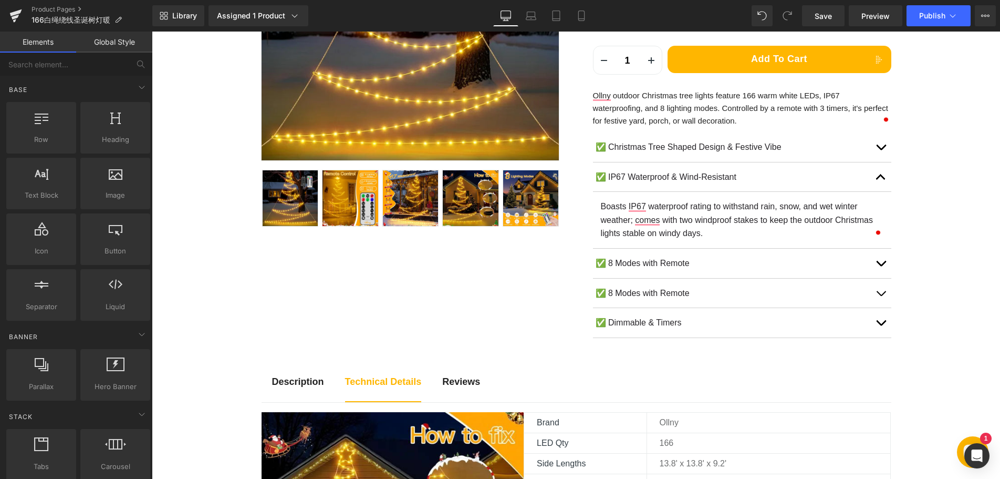
scroll to position [368, 0]
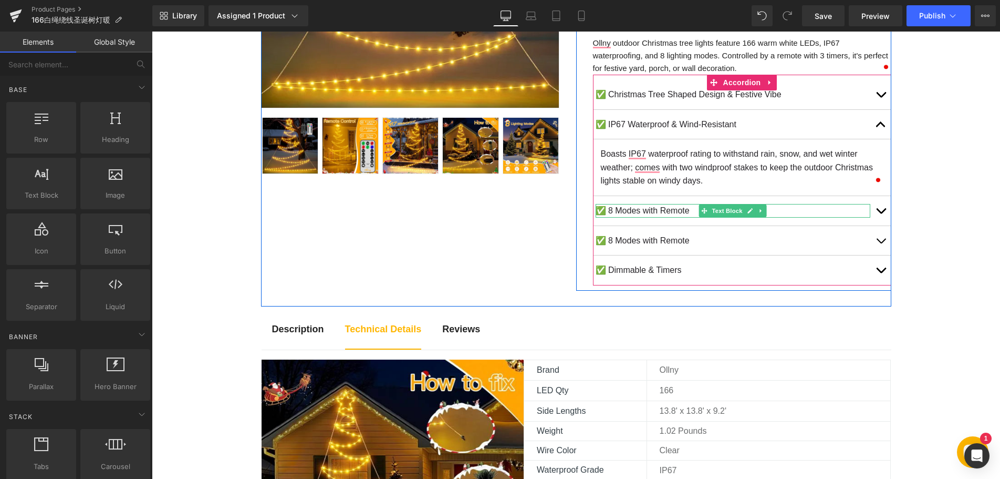
click at [631, 209] on p "✅ 8 Modes with Remote" at bounding box center [733, 211] width 275 height 14
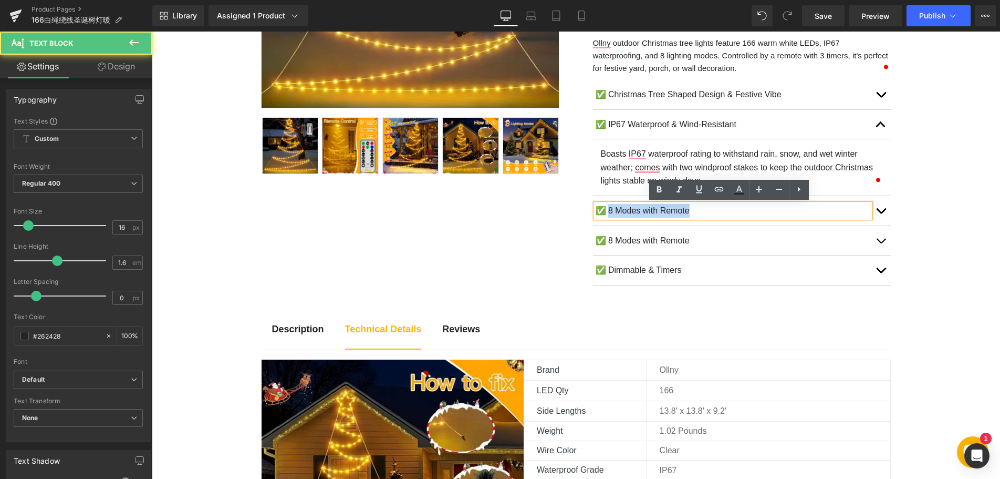
drag, startPoint x: 607, startPoint y: 210, endPoint x: 688, endPoint y: 209, distance: 80.9
click at [688, 209] on p "✅ 8 Modes with Remote" at bounding box center [733, 211] width 275 height 14
paste div
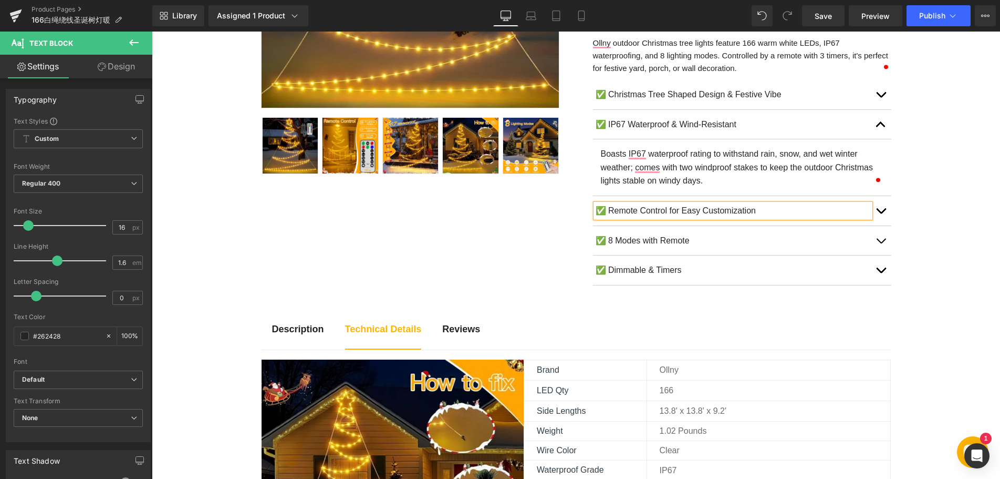
click at [877, 211] on button "button" at bounding box center [880, 210] width 21 height 29
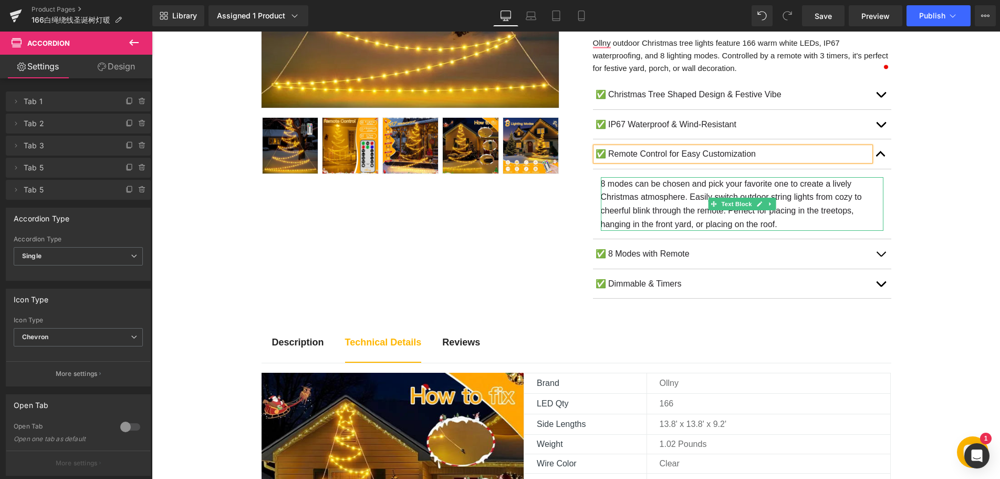
click at [665, 209] on p "8 modes can be chosen and pick your favorite one to create a lively Christmas a…" at bounding box center [742, 204] width 283 height 54
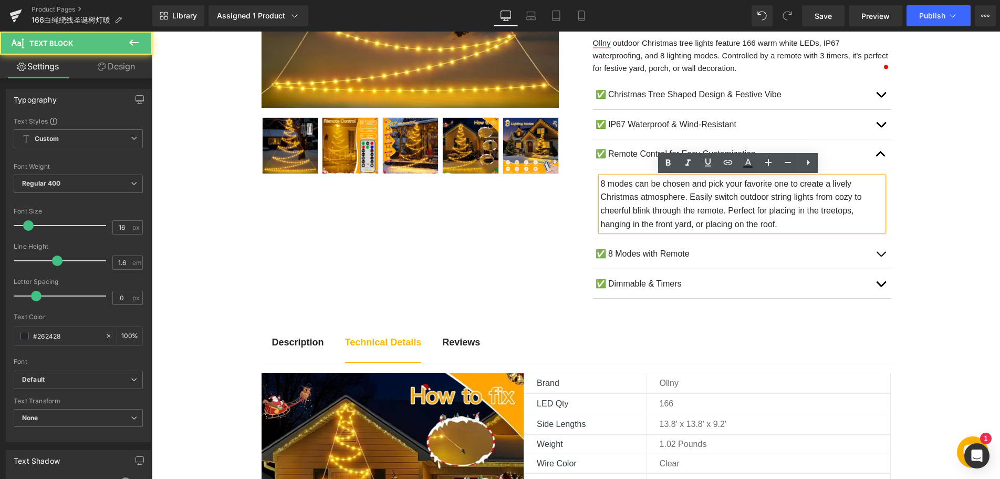
click at [665, 209] on p "8 modes can be chosen and pick your favorite one to create a lively Christmas a…" at bounding box center [742, 204] width 283 height 54
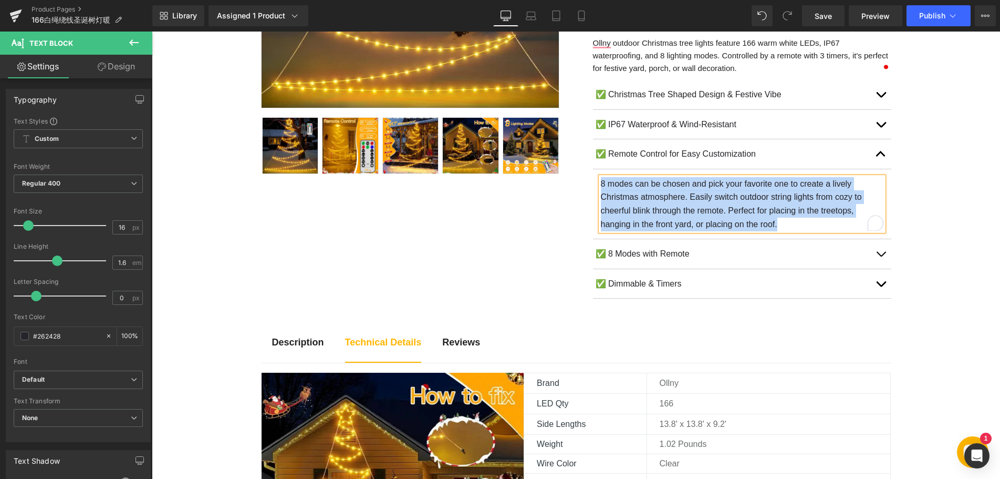
paste div "To enrich screen reader interactions, please activate Accessibility in Grammarl…"
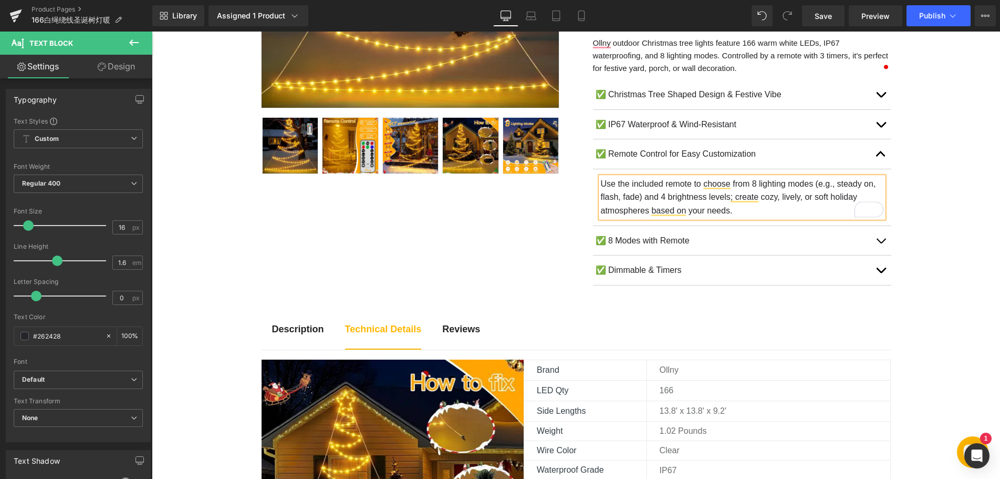
click at [636, 240] on p "✅ 8 Modes with Remote" at bounding box center [733, 241] width 275 height 14
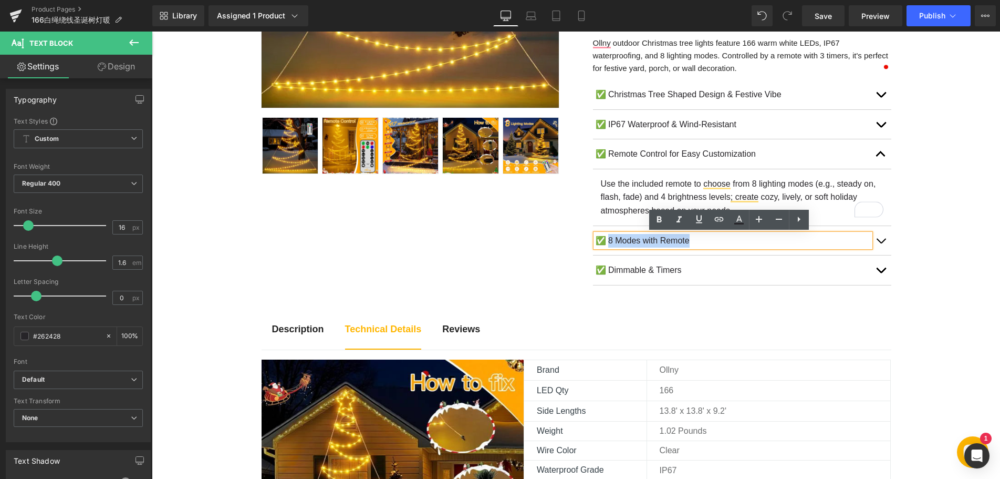
drag, startPoint x: 607, startPoint y: 242, endPoint x: 691, endPoint y: 243, distance: 83.5
click at [691, 243] on p "✅ 8 Modes with Remote" at bounding box center [733, 241] width 275 height 14
paste div
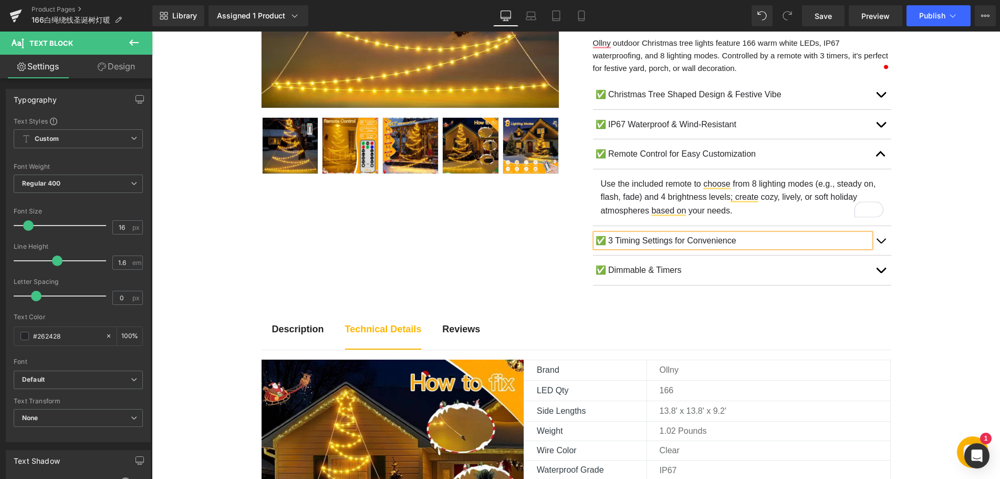
click at [881, 243] on span "button" at bounding box center [881, 243] width 0 height 0
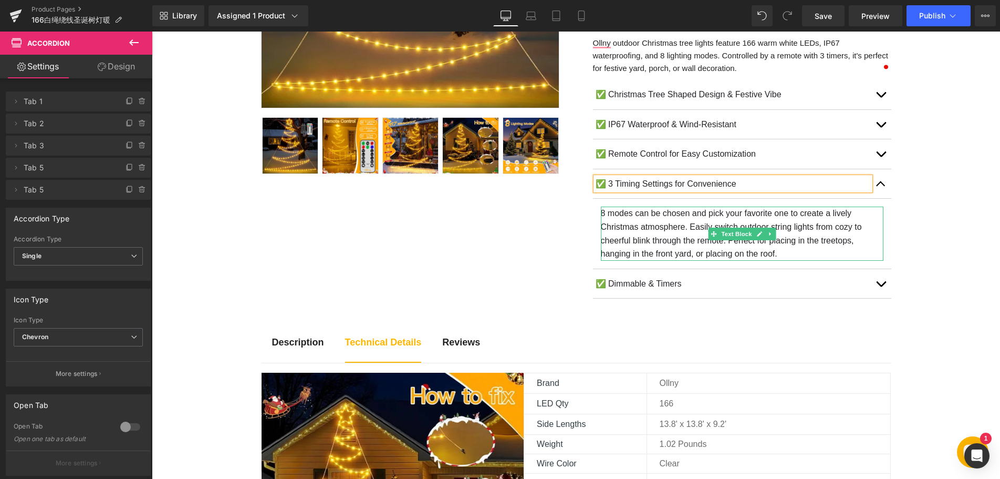
click at [652, 226] on p "8 modes can be chosen and pick your favorite one to create a lively Christmas a…" at bounding box center [742, 233] width 283 height 54
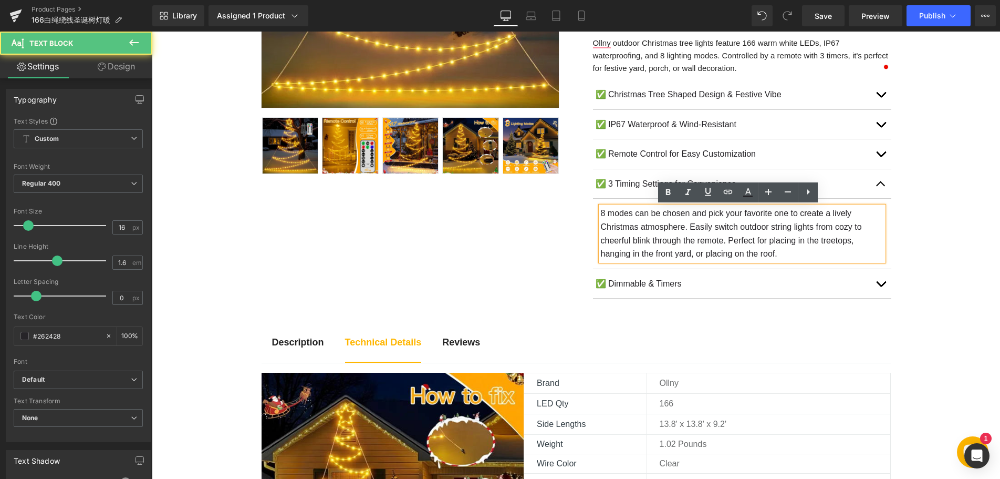
click at [652, 226] on p "8 modes can be chosen and pick your favorite one to create a lively Christmas a…" at bounding box center [742, 233] width 283 height 54
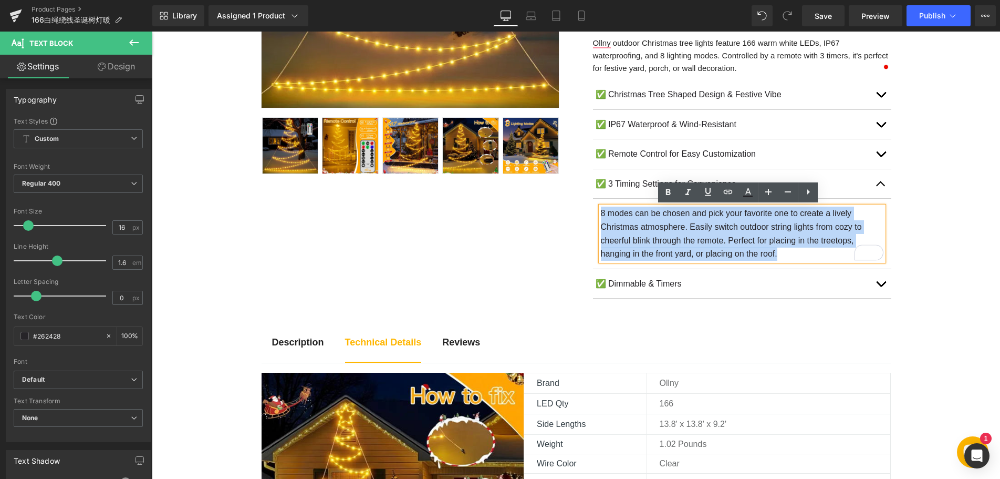
paste div "To enrich screen reader interactions, please activate Accessibility in Grammarl…"
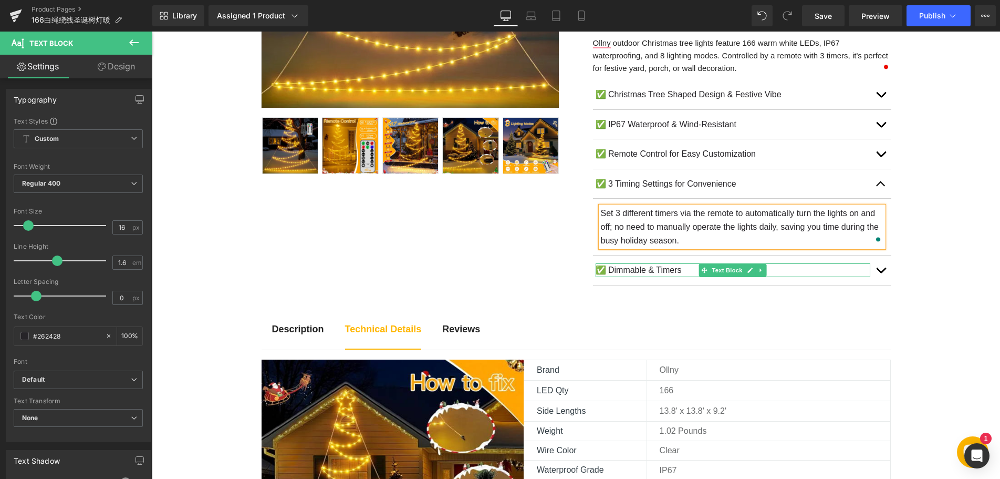
click at [652, 269] on p "✅ Dimmable & Timers" at bounding box center [733, 270] width 275 height 14
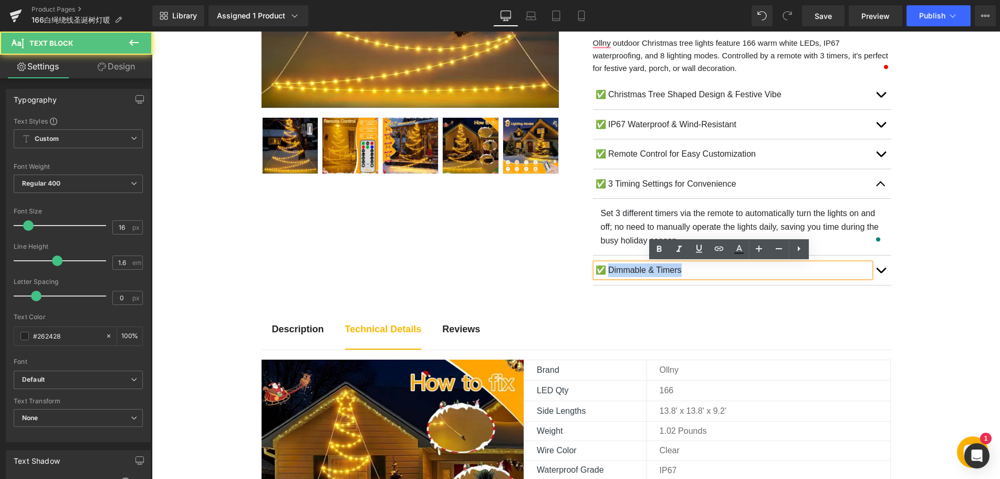
drag, startPoint x: 606, startPoint y: 273, endPoint x: 686, endPoint y: 271, distance: 79.9
click at [686, 271] on p "✅ Dimmable & Timers" at bounding box center [733, 270] width 275 height 14
paste div
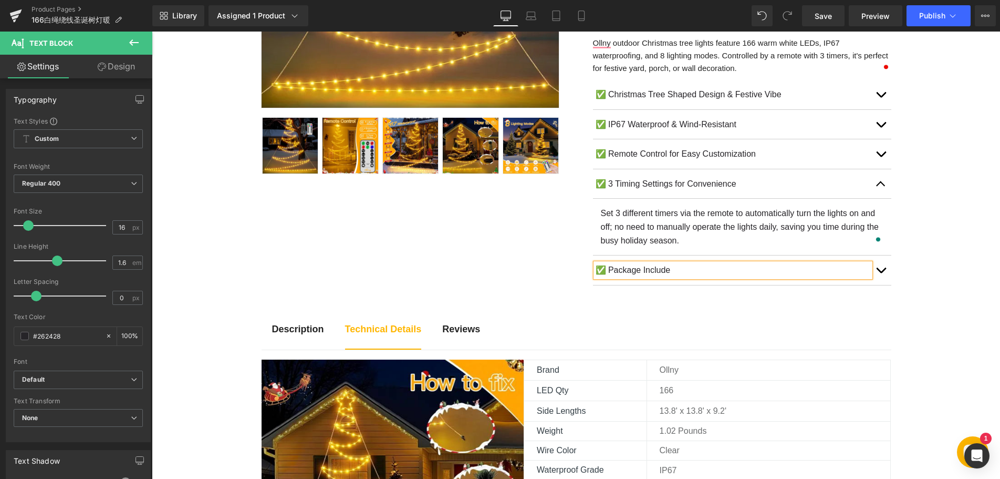
click at [882, 271] on button "button" at bounding box center [880, 269] width 21 height 29
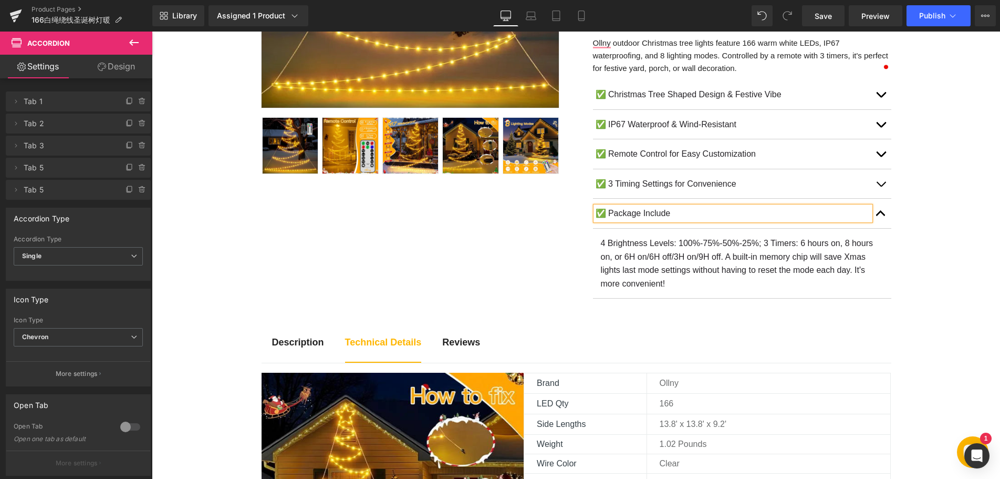
click at [660, 214] on p "✅ Package Include" at bounding box center [733, 213] width 275 height 14
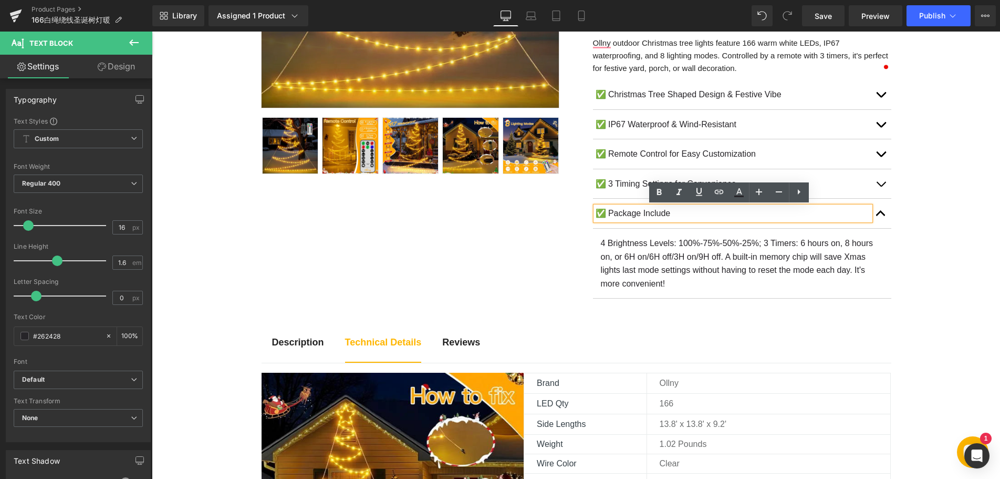
click at [654, 244] on p "4 Brightness Levels: 100%-75%-50%-25%; 3 Timers: 6 hours on, 8 hours on, or 6H …" at bounding box center [742, 263] width 283 height 54
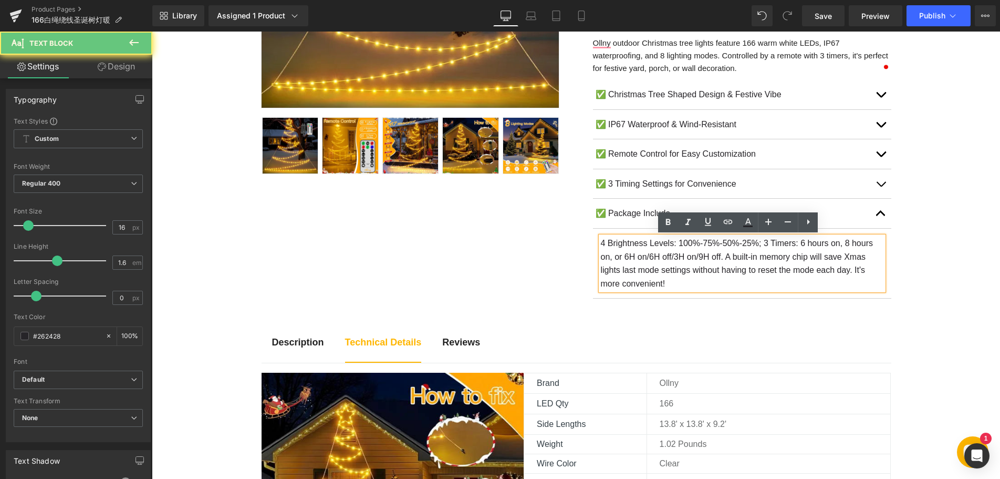
click at [641, 253] on p "4 Brightness Levels: 100%-75%-50%-25%; 3 Timers: 6 hours on, 8 hours on, or 6H …" at bounding box center [742, 263] width 283 height 54
click at [646, 260] on p "4 Brightness Levels: 100%-75%-50%-25%; 3 Timers: 6 hours on, 8 hours on, or 6H …" at bounding box center [742, 263] width 283 height 54
click at [637, 261] on p "4 Brightness Levels: 100%-75%-50%-25%; 3 Timers: 6 hours on, 8 hours on, or 6H …" at bounding box center [742, 263] width 283 height 54
click at [650, 257] on p "4 Brightness Levels: 100%-75%-50%-25%; 3 Timers: 6 hours on, 8 hours on, or 6H …" at bounding box center [742, 263] width 283 height 54
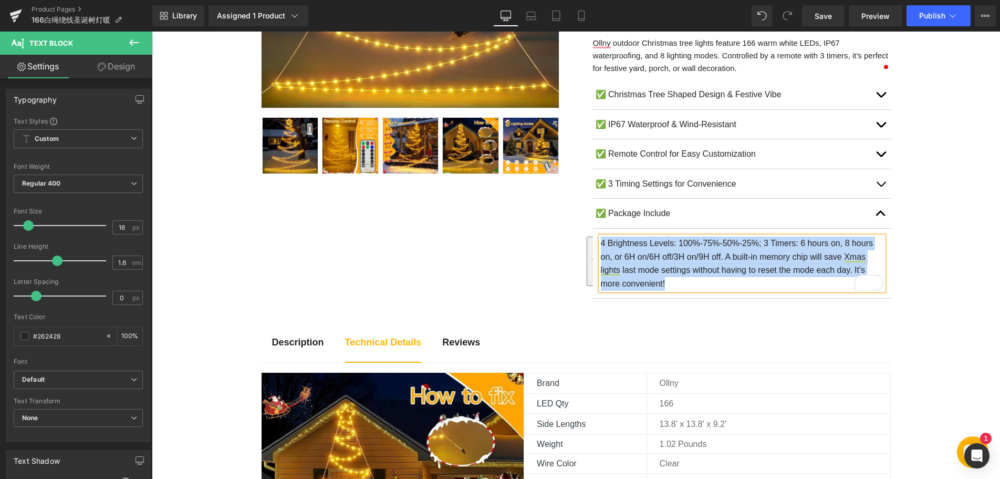
paste div "To enrich screen reader interactions, please activate Accessibility in Grammarl…"
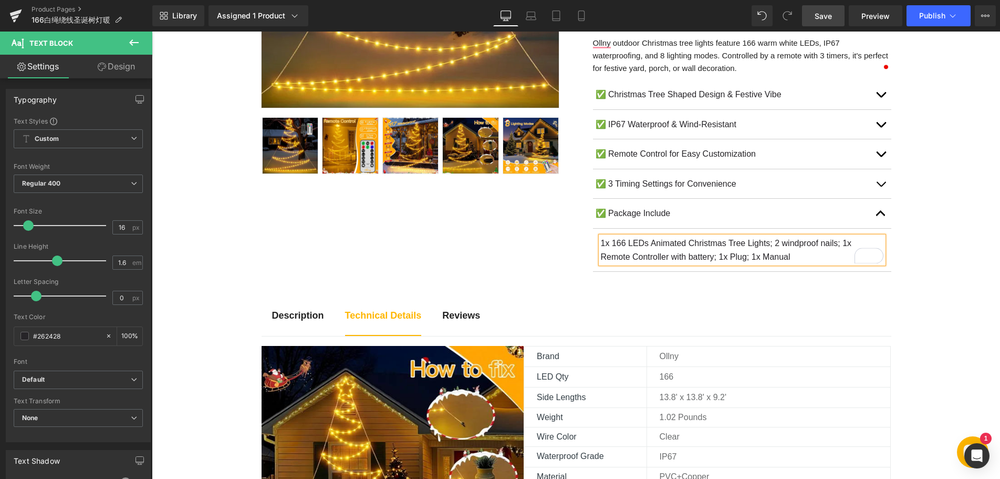
click at [816, 17] on span "Save" at bounding box center [823, 16] width 17 height 11
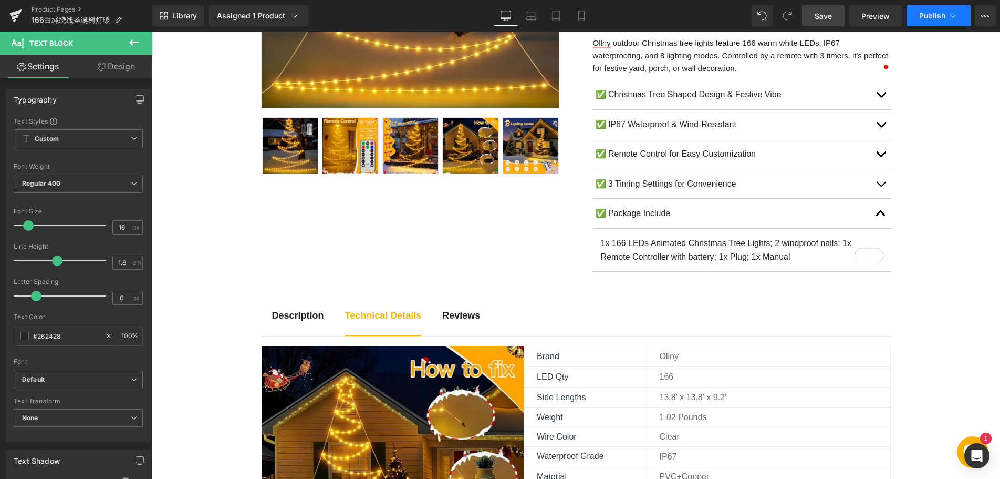
click at [921, 18] on span "Publish" at bounding box center [932, 16] width 26 height 8
click at [823, 17] on span "Save" at bounding box center [823, 16] width 17 height 11
click at [920, 15] on span "Publish" at bounding box center [932, 16] width 26 height 8
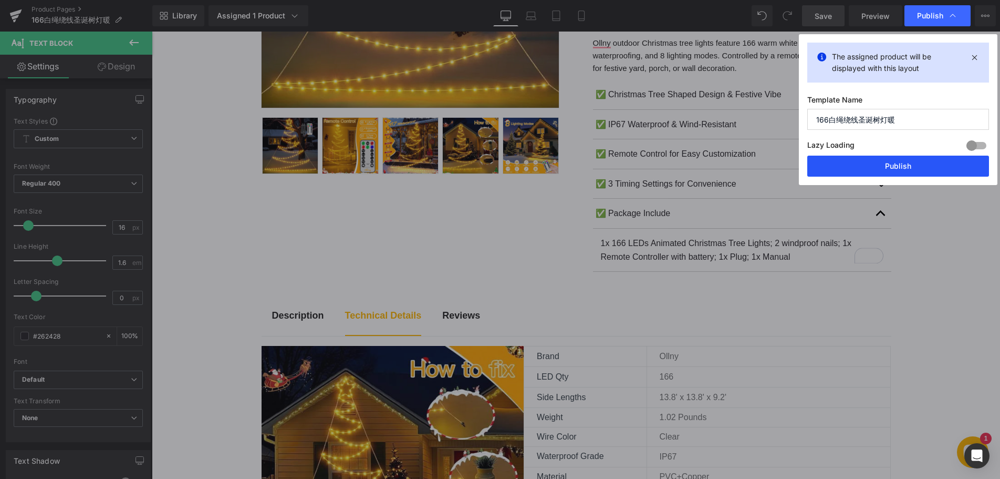
click at [893, 174] on button "Publish" at bounding box center [898, 165] width 182 height 21
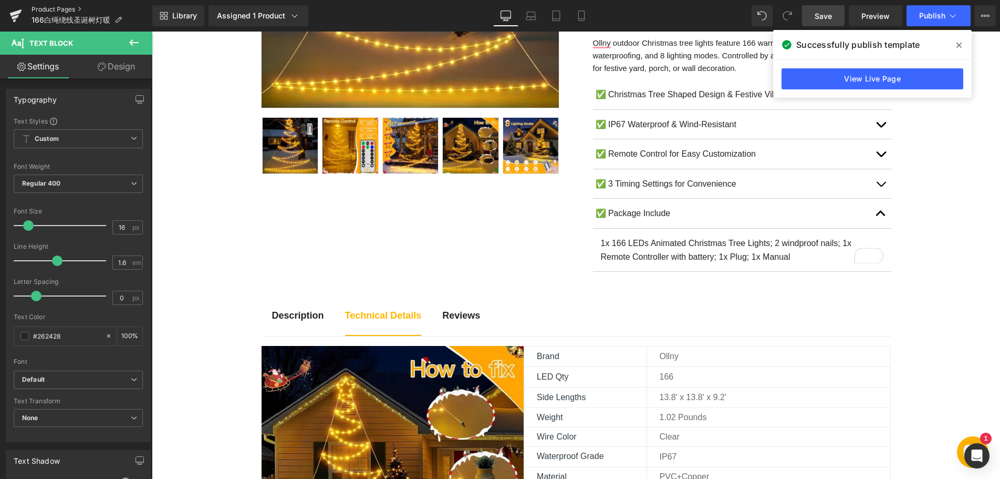
click at [64, 11] on link "Product Pages" at bounding box center [92, 9] width 121 height 8
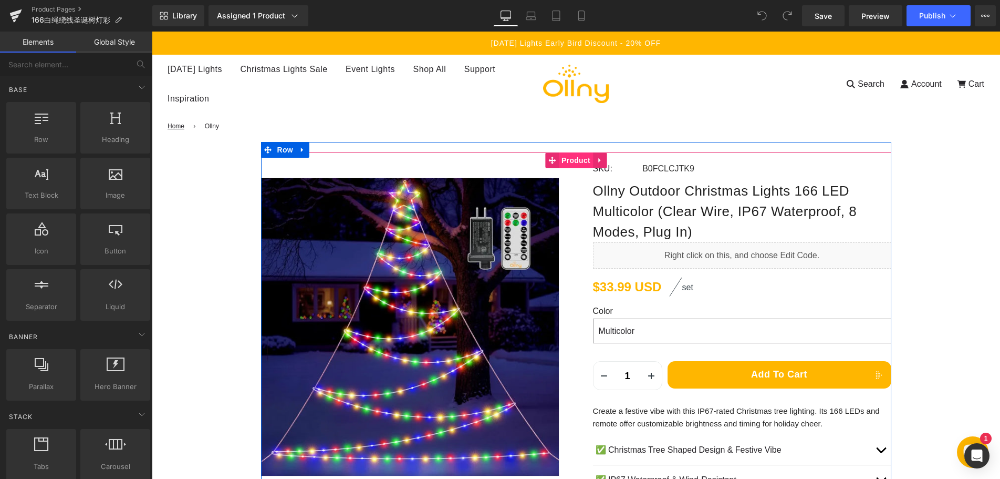
click at [567, 165] on span "Product" at bounding box center [576, 160] width 34 height 16
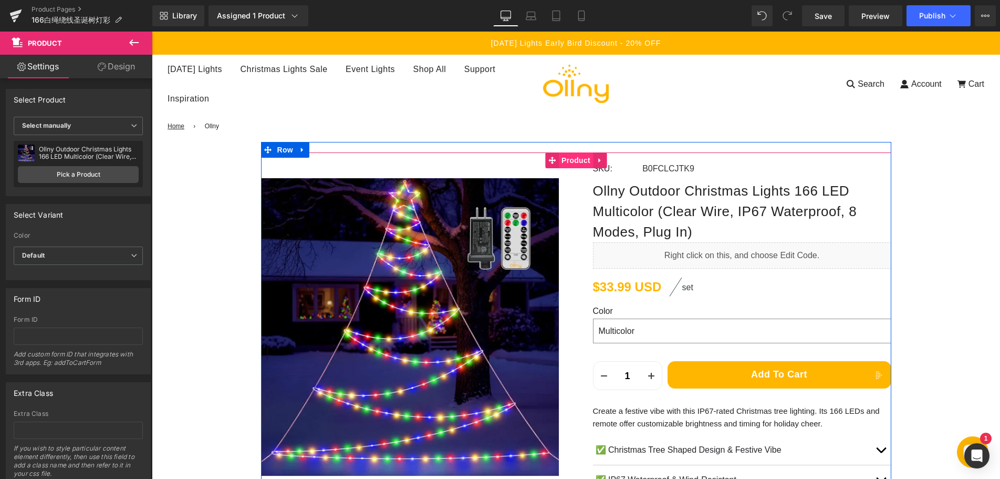
click at [563, 162] on span "Product" at bounding box center [576, 160] width 34 height 16
click at [568, 161] on span "Product" at bounding box center [576, 160] width 34 height 16
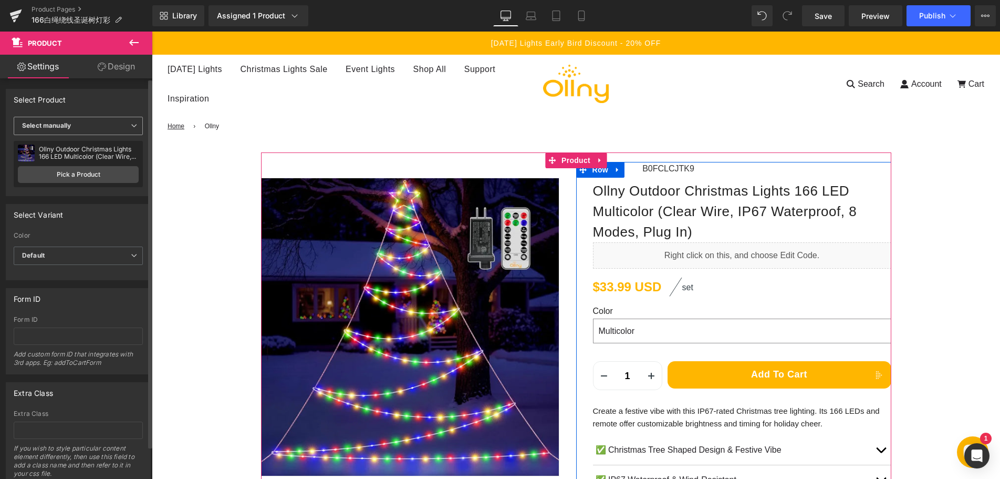
click at [113, 122] on span "Select manually" at bounding box center [78, 126] width 129 height 18
click at [79, 140] on div "Display by assigned product" at bounding box center [72, 142] width 86 height 7
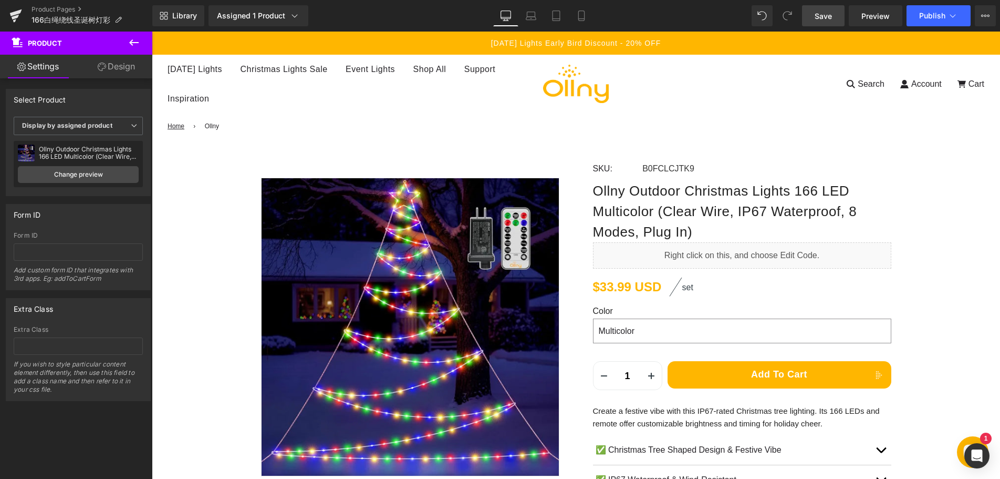
click at [826, 14] on span "Save" at bounding box center [823, 16] width 17 height 11
click at [922, 15] on span "Publish" at bounding box center [932, 16] width 26 height 8
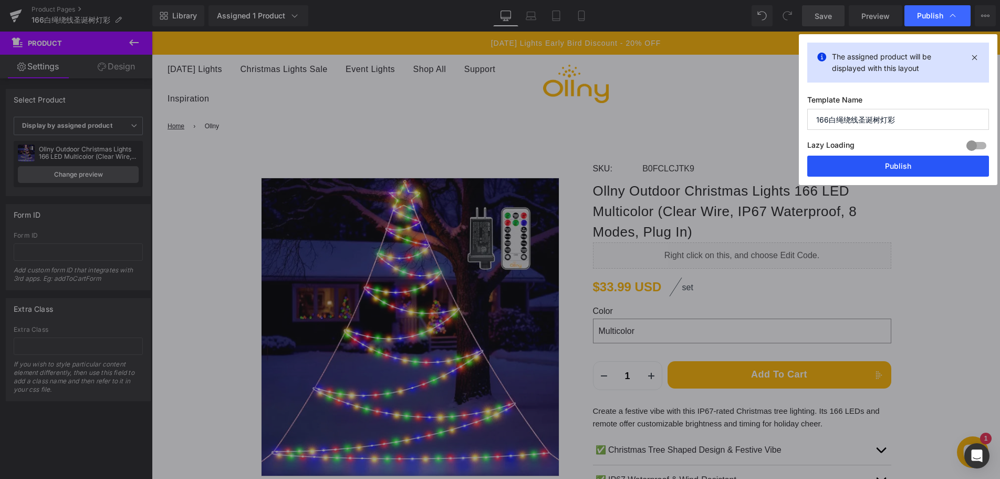
drag, startPoint x: 893, startPoint y: 170, endPoint x: 741, endPoint y: 138, distance: 155.1
click at [893, 170] on button "Publish" at bounding box center [898, 165] width 182 height 21
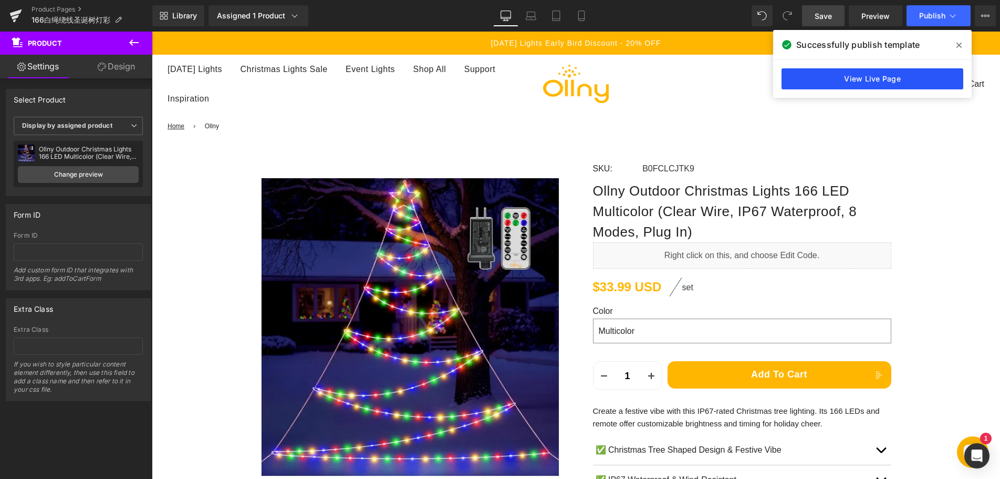
click at [813, 79] on link "View Live Page" at bounding box center [873, 78] width 182 height 21
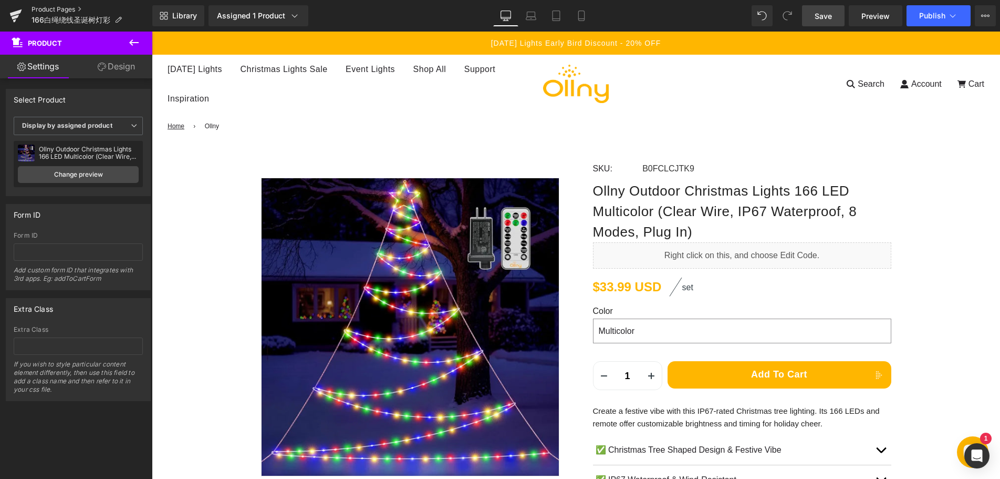
click at [62, 12] on link "Product Pages" at bounding box center [92, 9] width 121 height 8
